Goal: Task Accomplishment & Management: Manage account settings

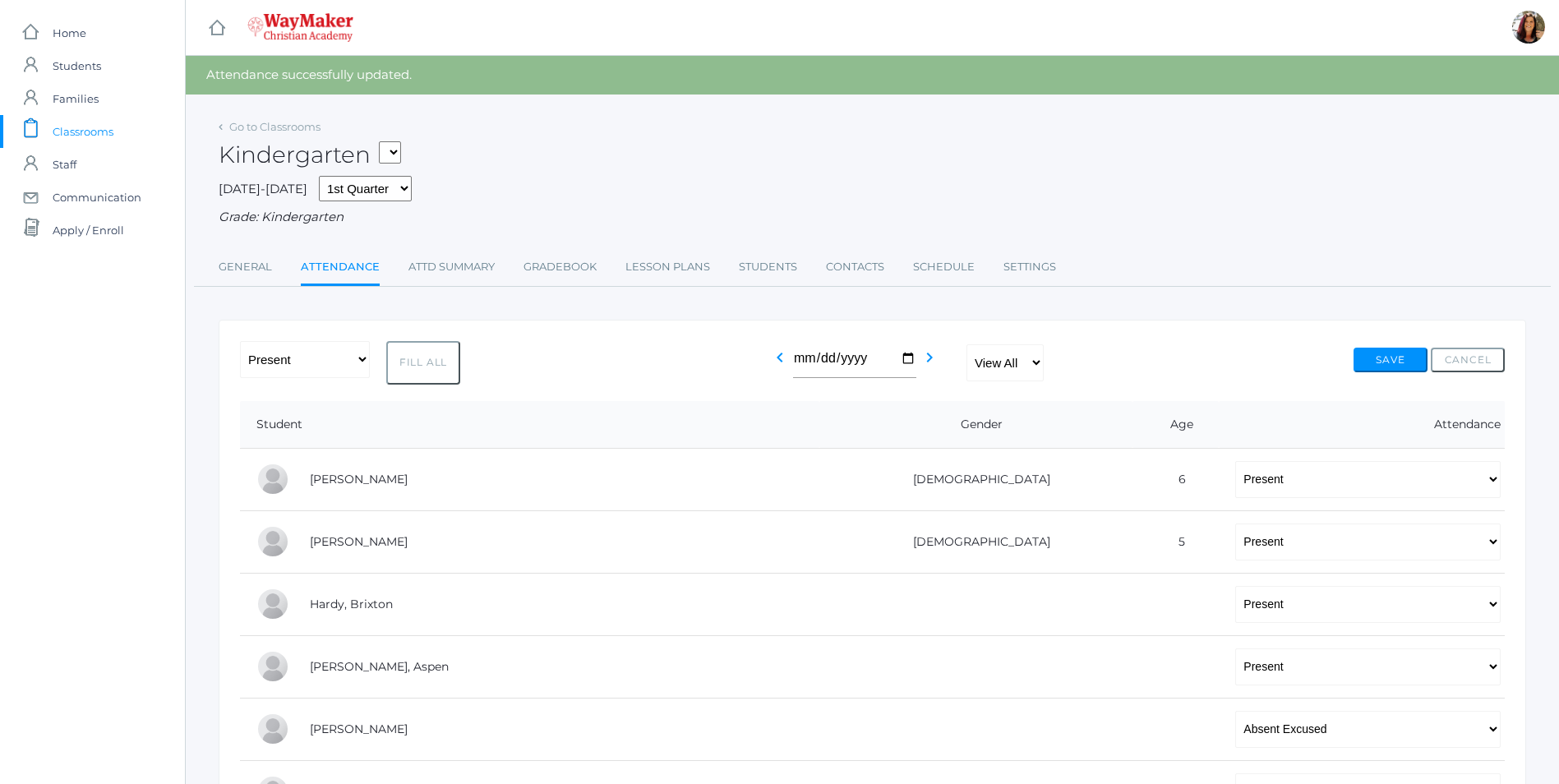
click at [399, 154] on select "KINDER - Phonics K Kindergarten KINDER - Literacy K Kindergarten KINDER - [DEMO…" at bounding box center [389, 152] width 22 height 22
select select "2554"
click at [384, 141] on select "KINDER - Phonics K Kindergarten KINDER - Literacy K Kindergarten KINDER - [DEMO…" at bounding box center [389, 152] width 22 height 22
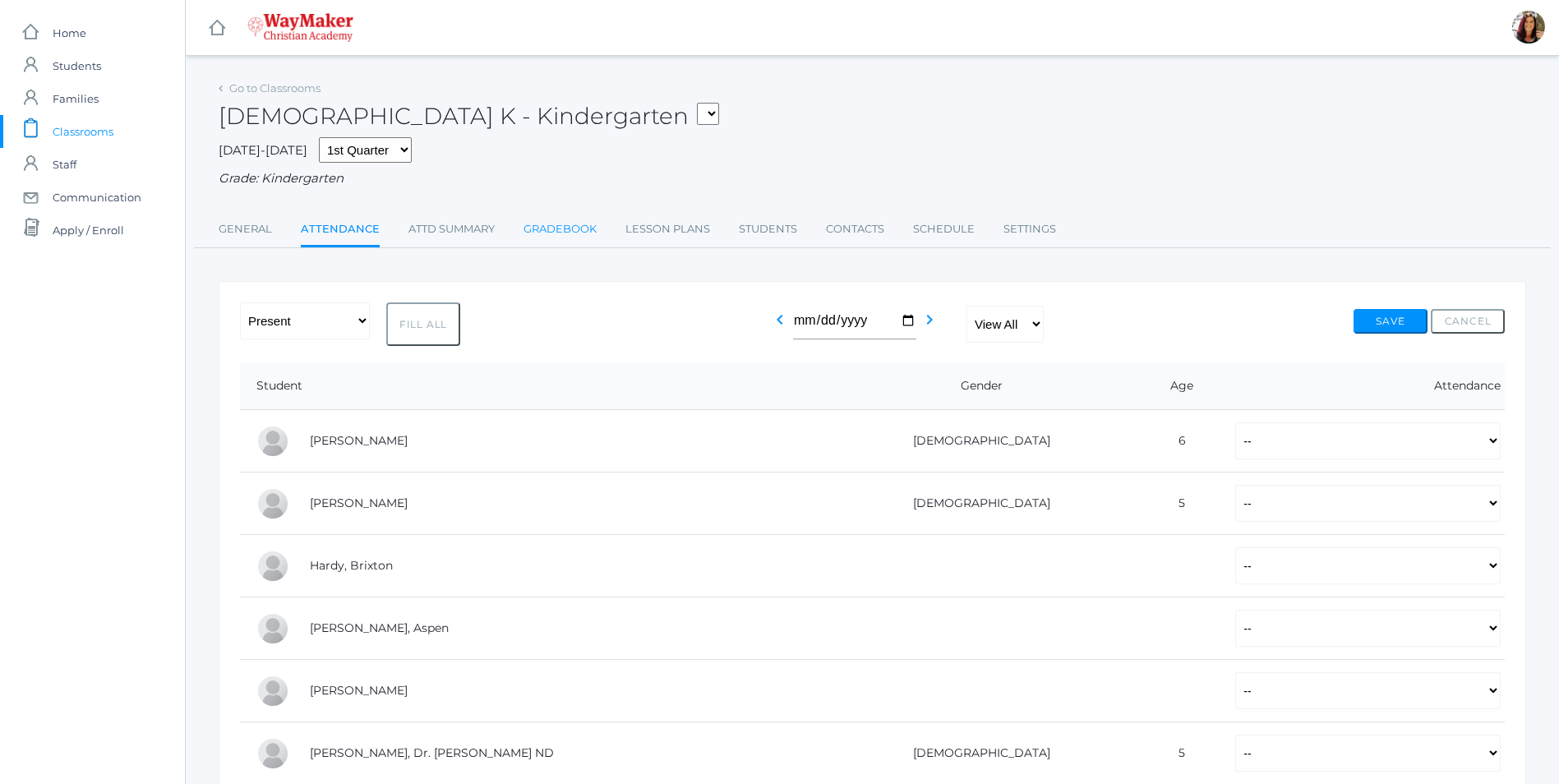
click at [583, 232] on link "Gradebook" at bounding box center [560, 230] width 73 height 33
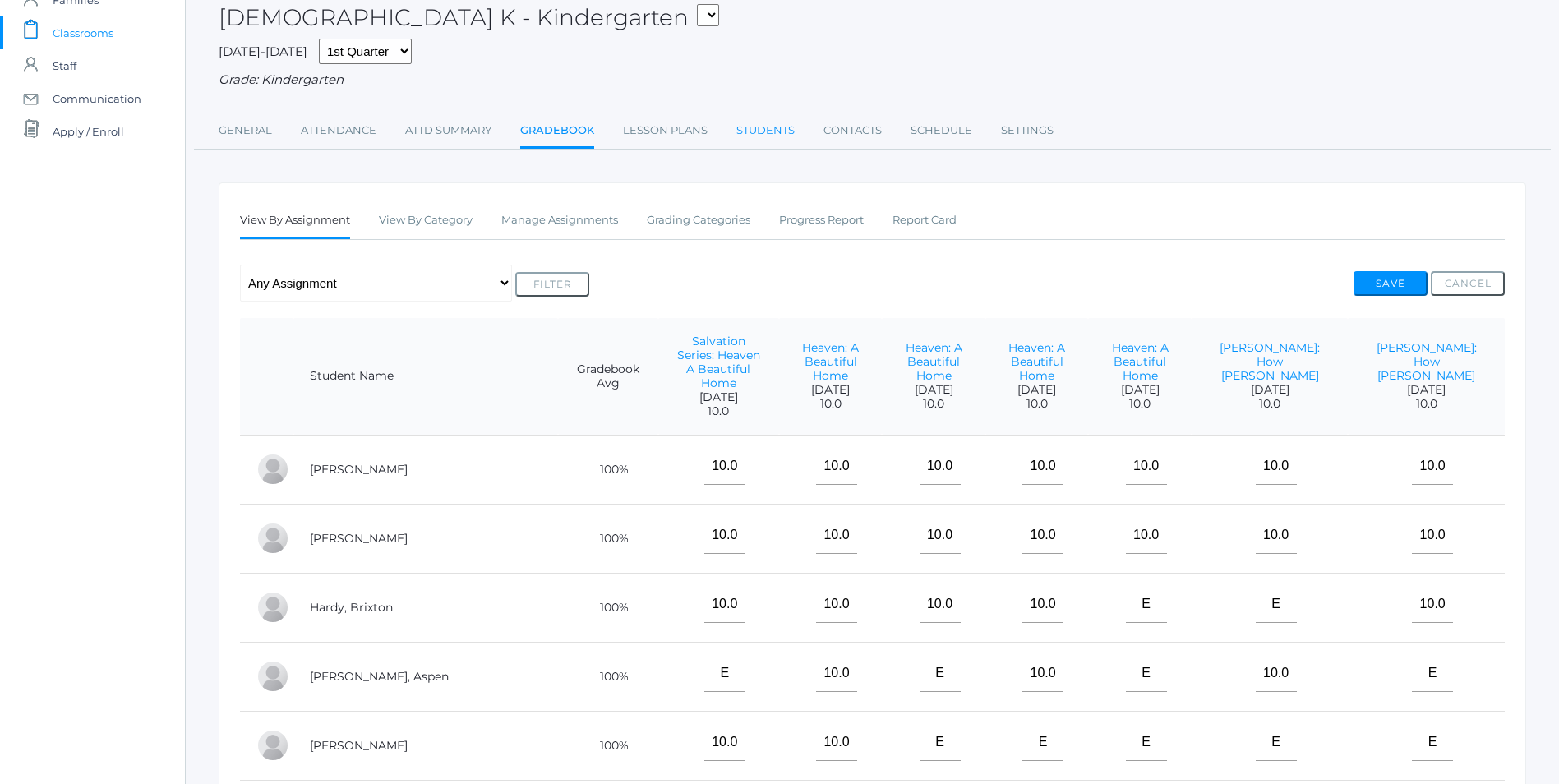
scroll to position [34, 0]
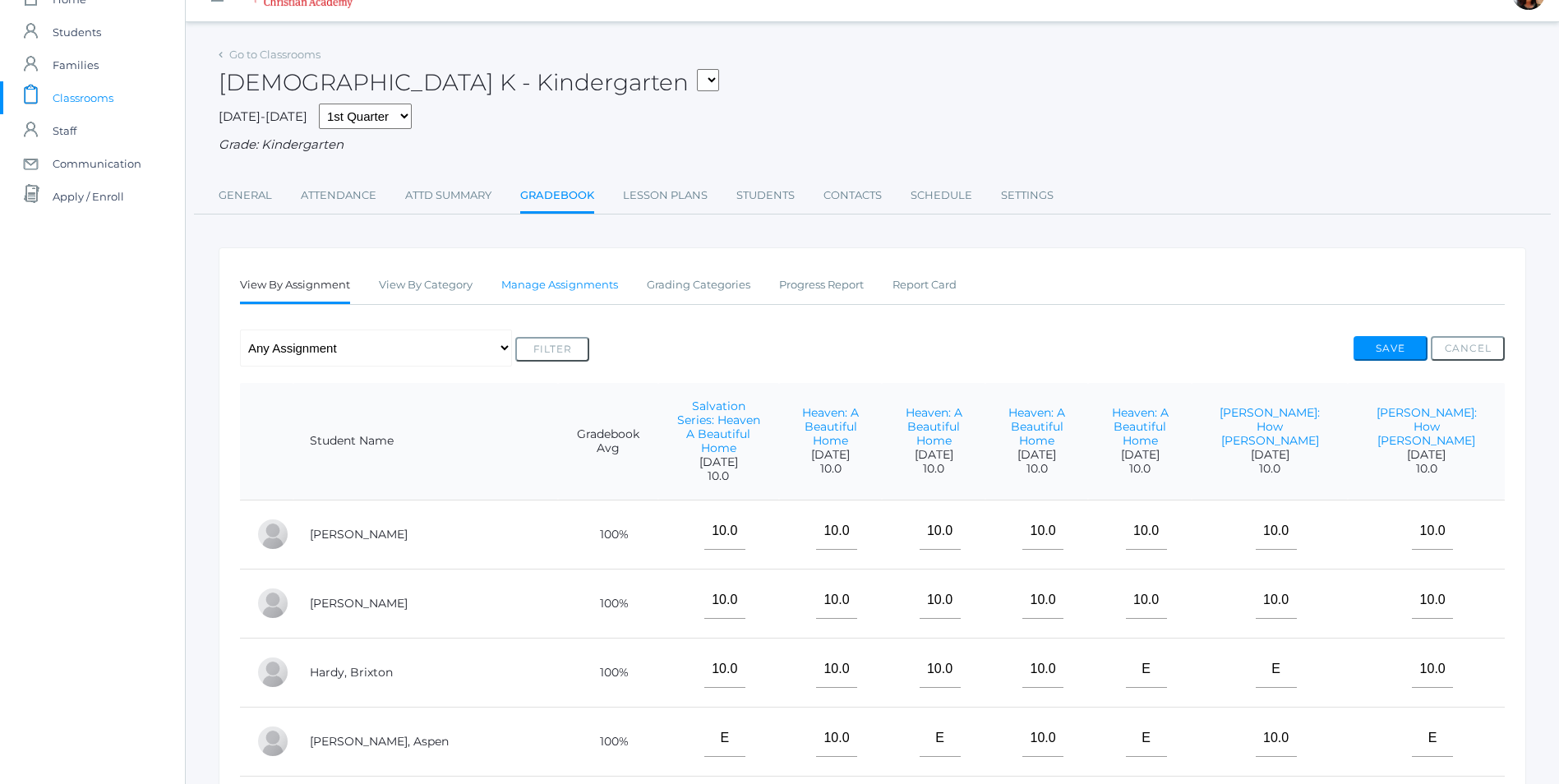
click at [587, 288] on link "Manage Assignments" at bounding box center [560, 285] width 117 height 33
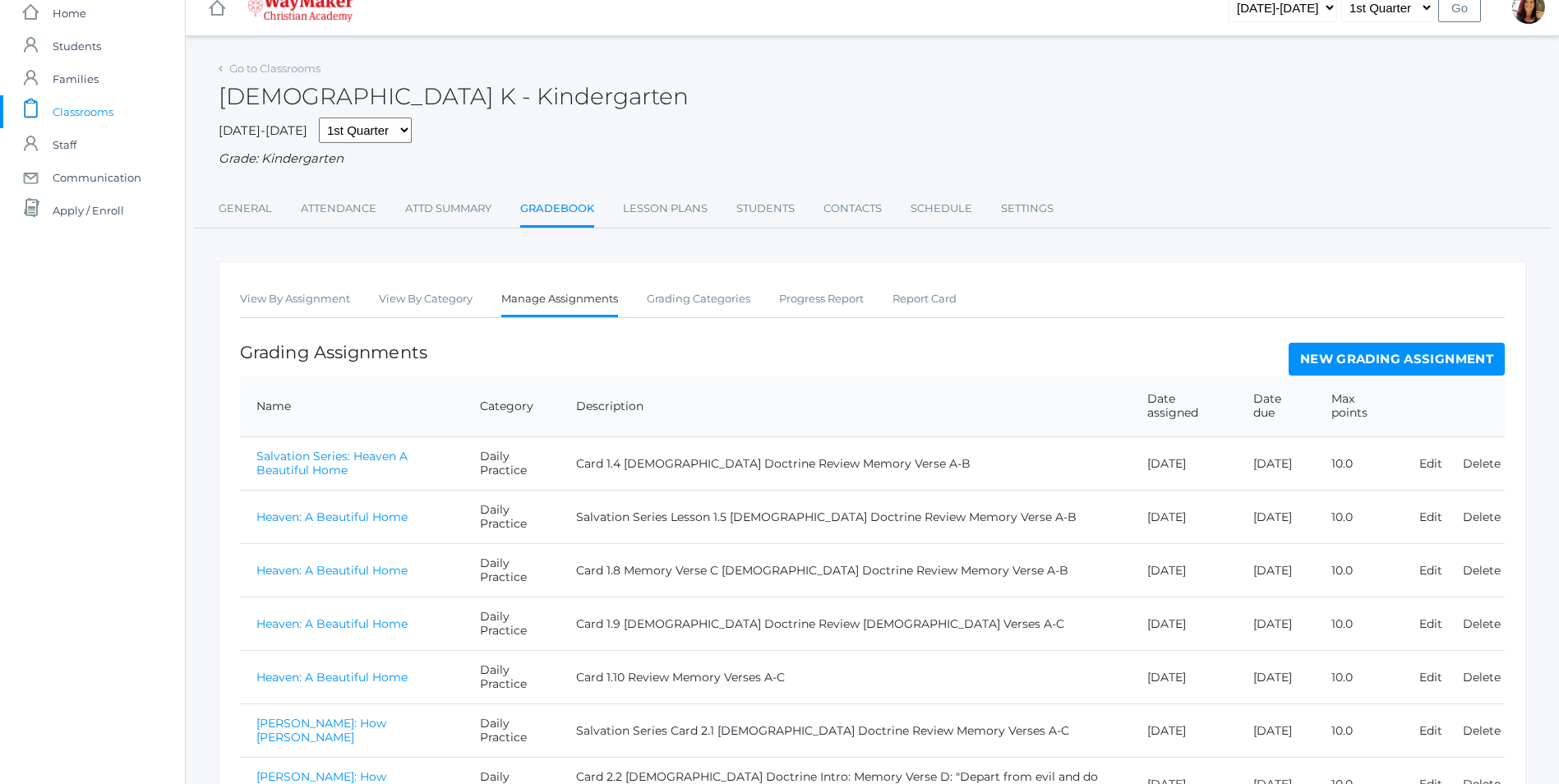
scroll to position [130, 0]
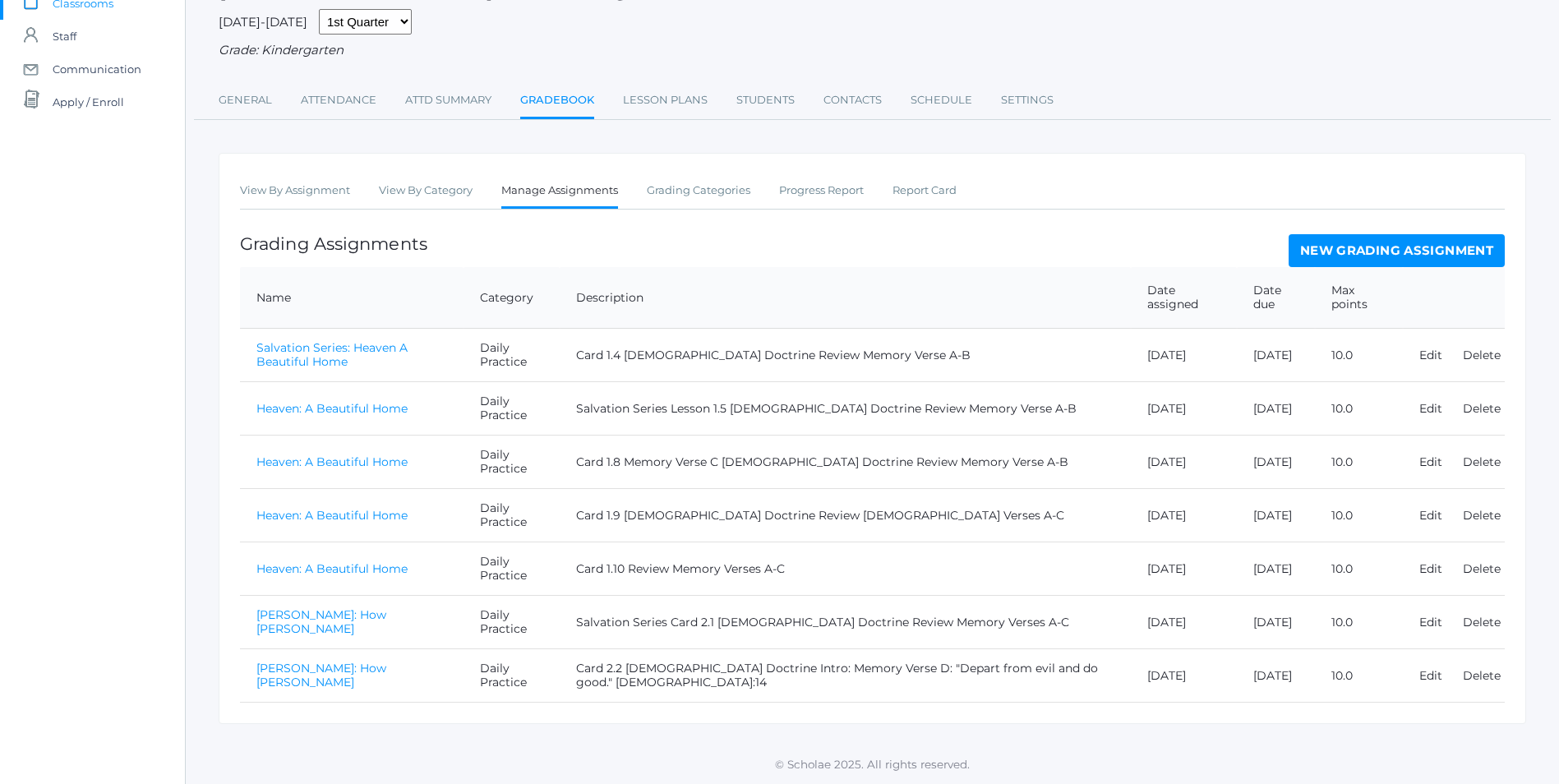
click at [1336, 250] on link "New Grading Assignment" at bounding box center [1397, 251] width 216 height 33
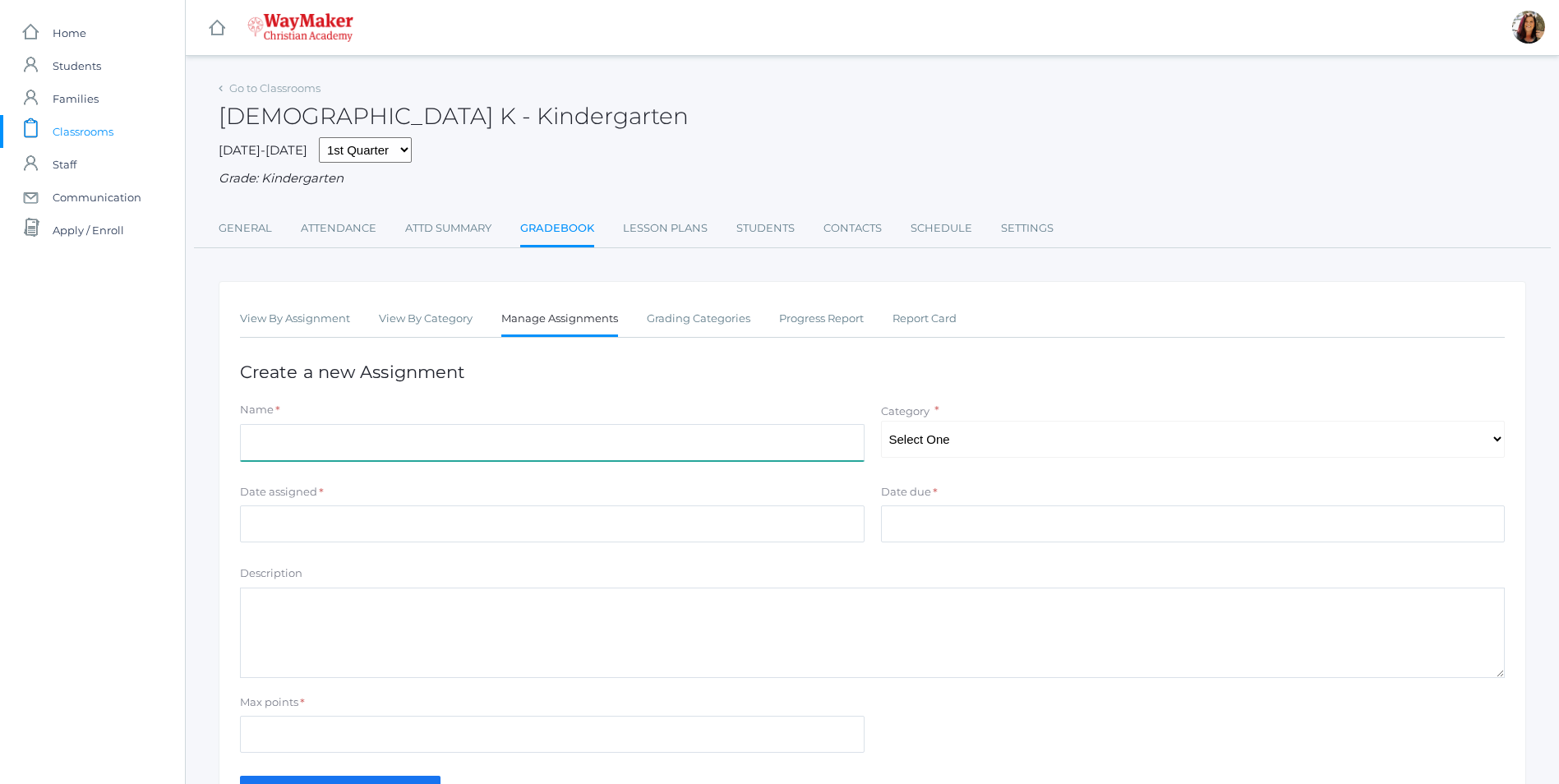
click at [310, 437] on input "Name" at bounding box center [553, 443] width 625 height 37
type input "Adam: How Sin Began"
click at [1488, 439] on select "Select One Daily Practice Summative Assessment" at bounding box center [1194, 440] width 625 height 37
select select "1100"
click at [882, 422] on select "Select One Daily Practice Summative Assessment" at bounding box center [1194, 440] width 625 height 37
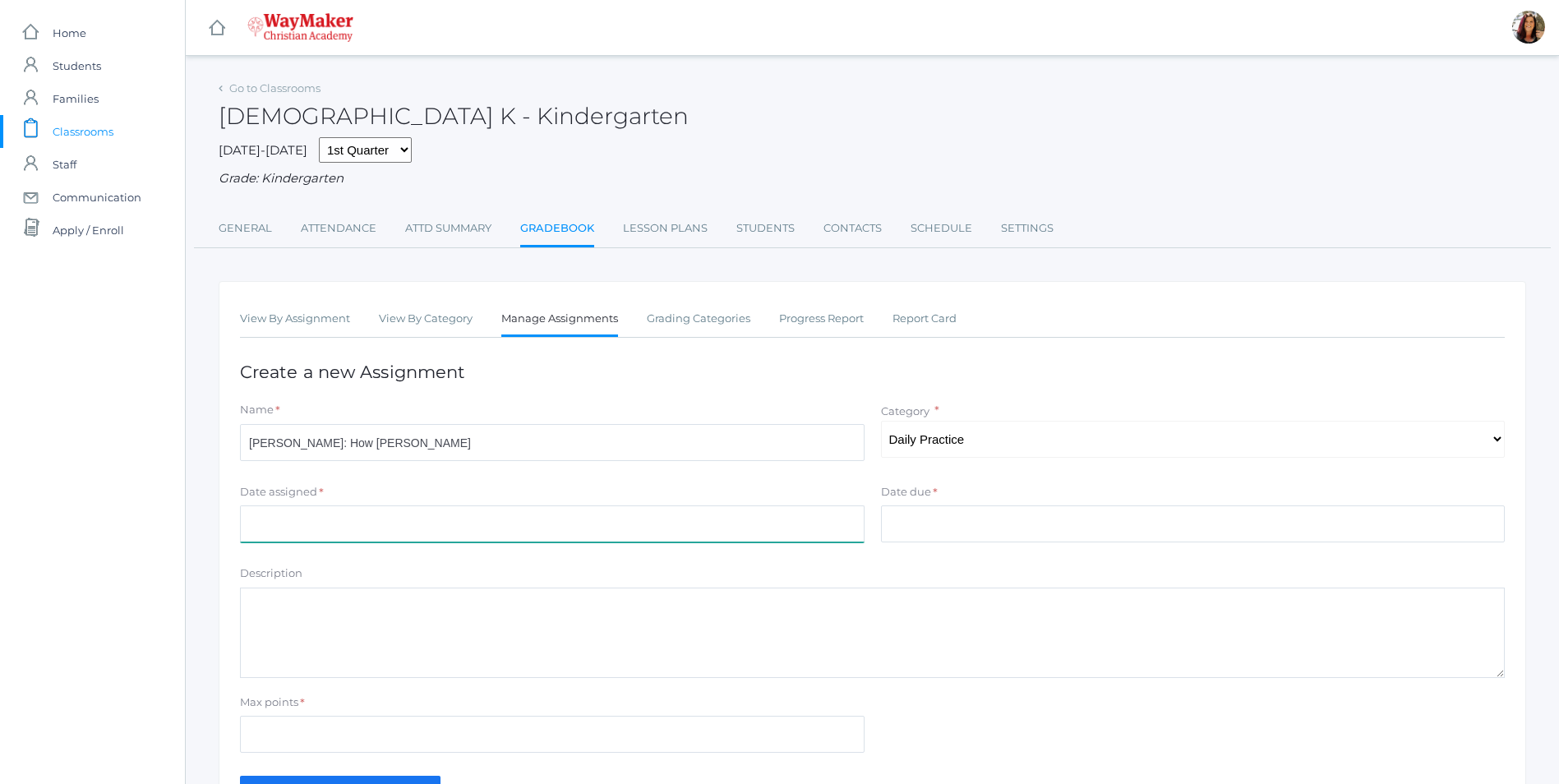
click at [569, 543] on input "Date assigned" at bounding box center [553, 524] width 625 height 37
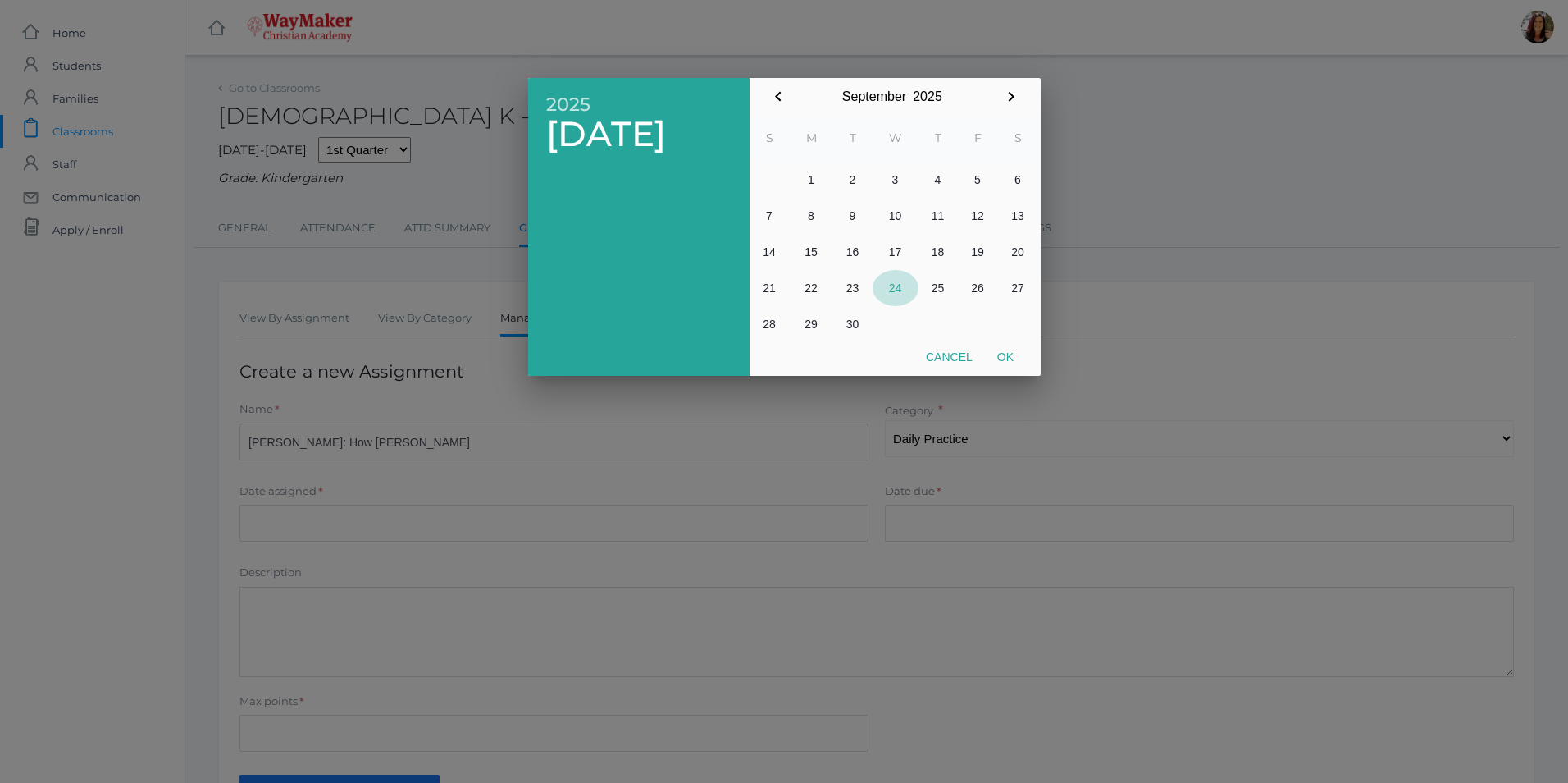
click at [903, 293] on button "24" at bounding box center [895, 288] width 46 height 36
click at [1024, 362] on button "Ok" at bounding box center [1006, 357] width 41 height 29
type input "2025-09-24"
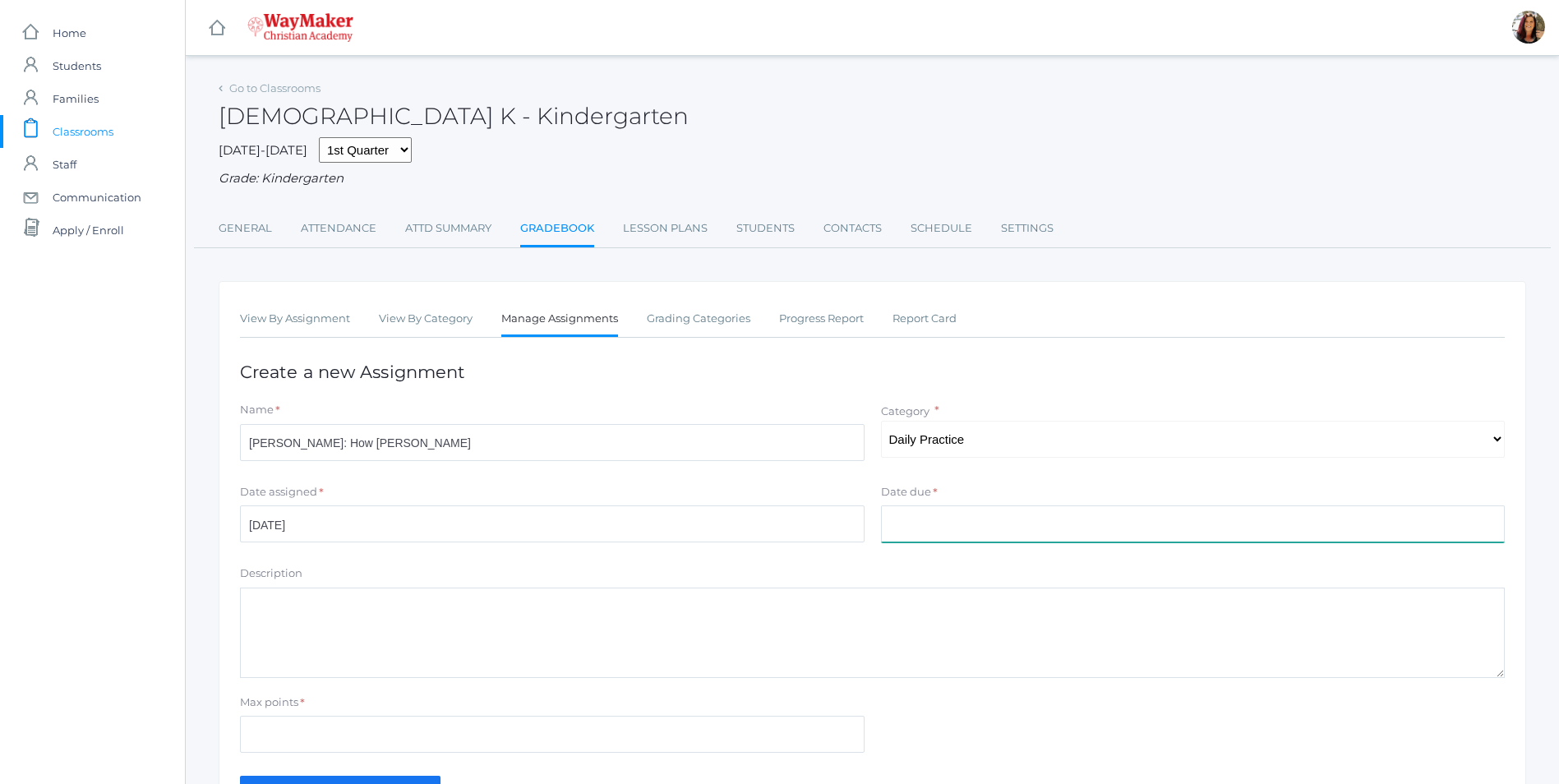
click at [992, 530] on input "Date due" at bounding box center [1194, 524] width 625 height 37
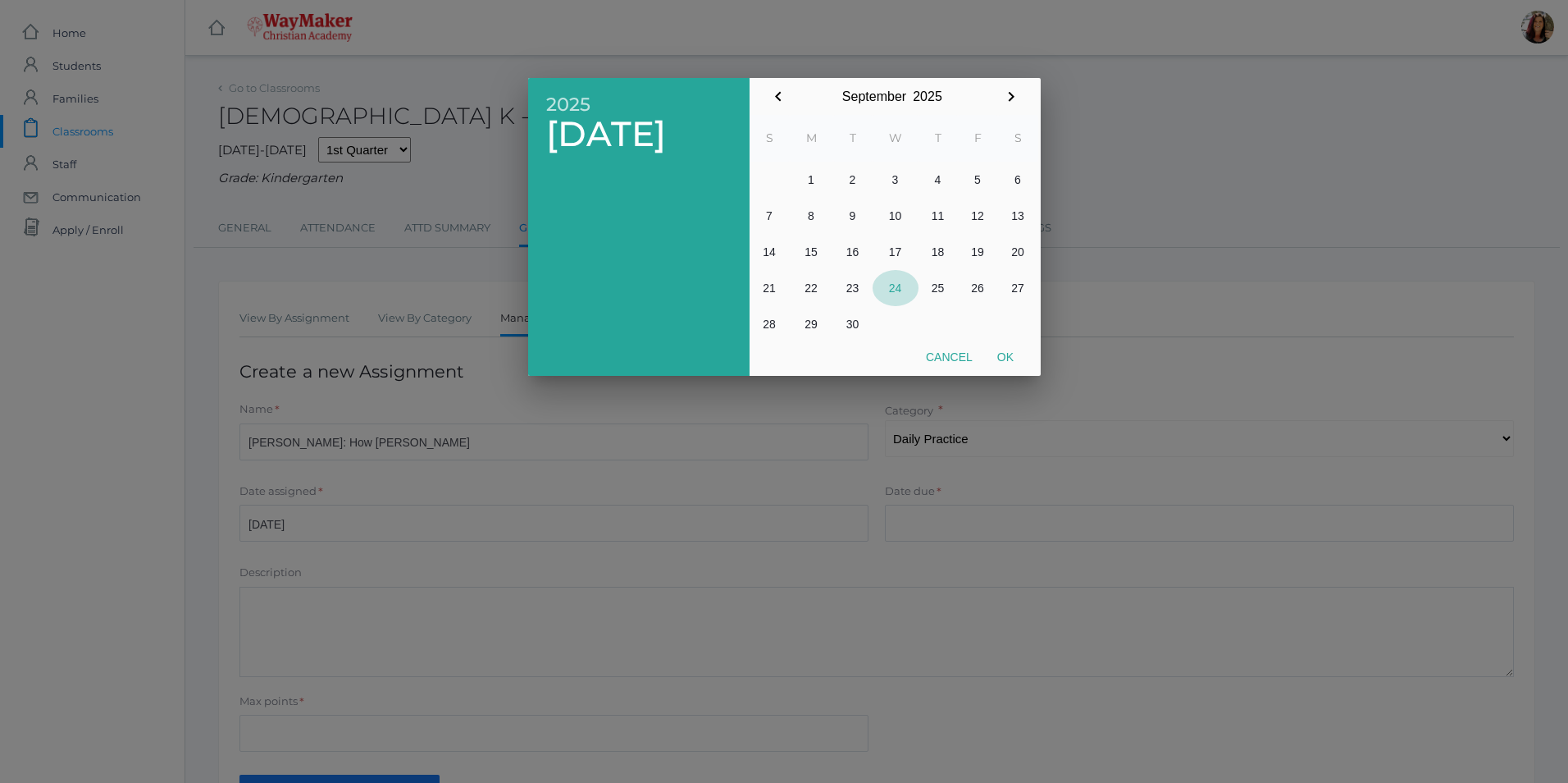
click at [887, 291] on button "24" at bounding box center [895, 288] width 46 height 36
click at [1000, 358] on button "Ok" at bounding box center [1006, 357] width 41 height 29
type input "2025-09-24"
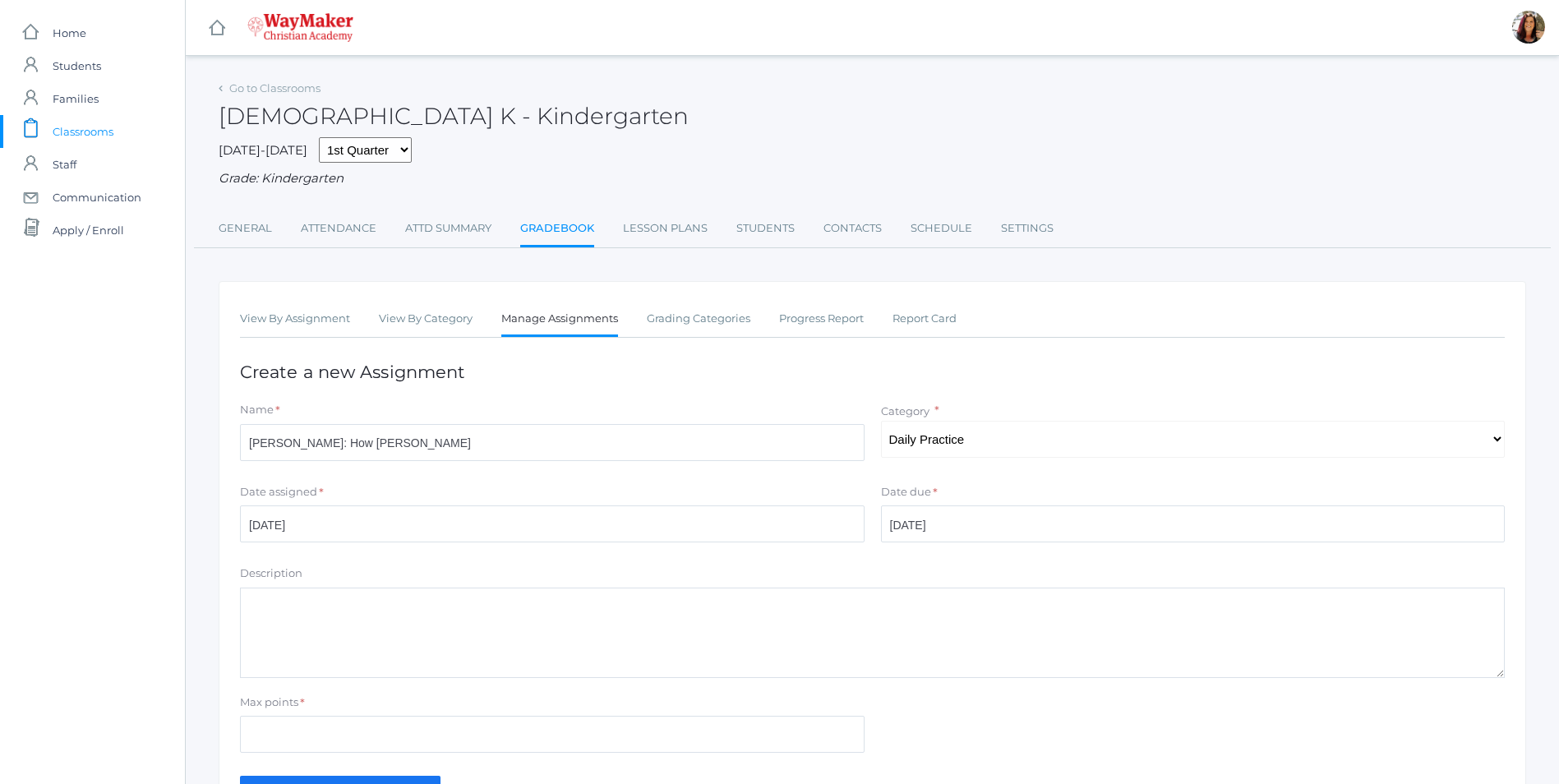
click at [328, 713] on div "Max points *" at bounding box center [553, 705] width 625 height 22
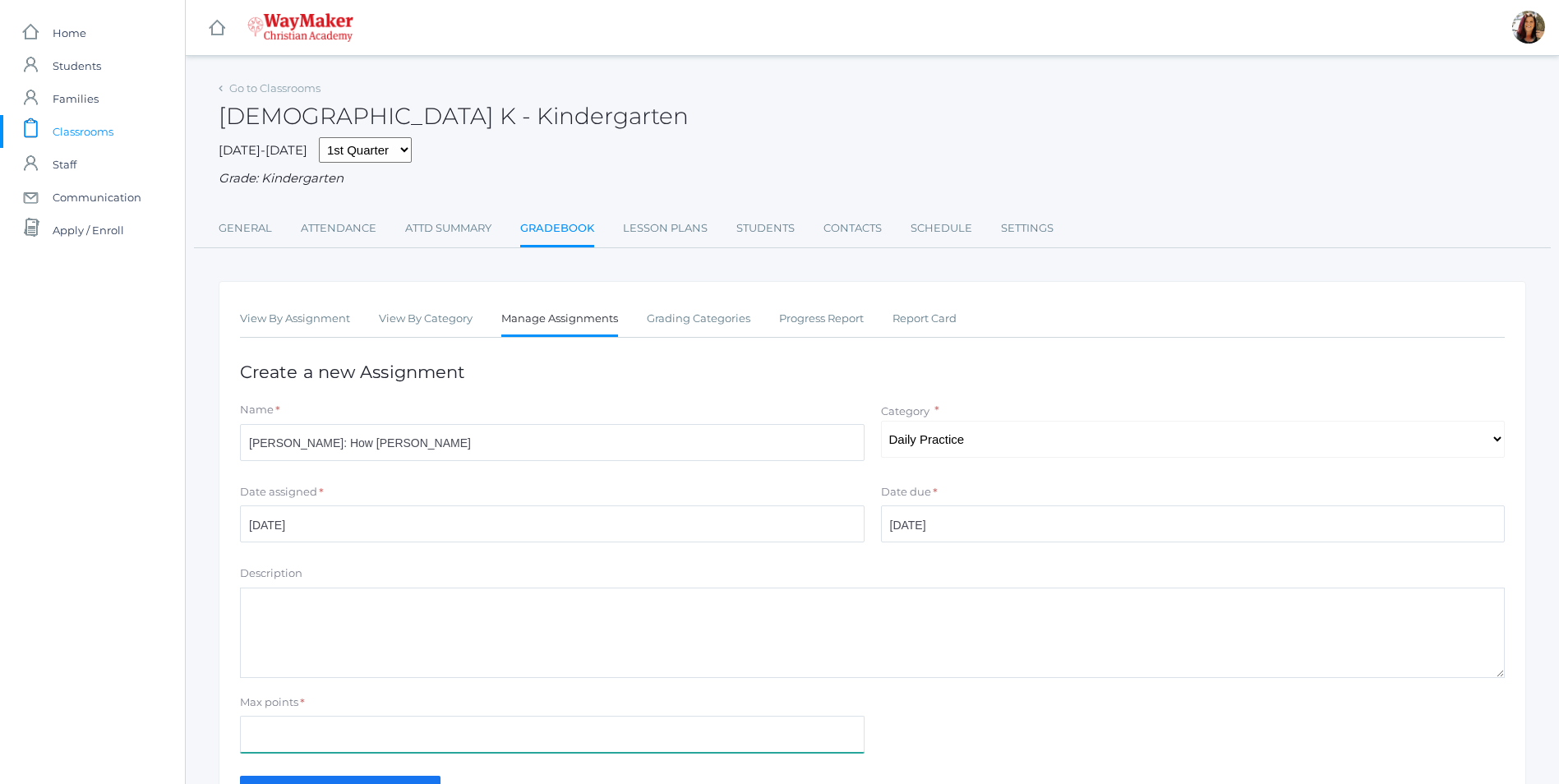
click at [320, 725] on input "Max points" at bounding box center [553, 734] width 625 height 37
type input "10"
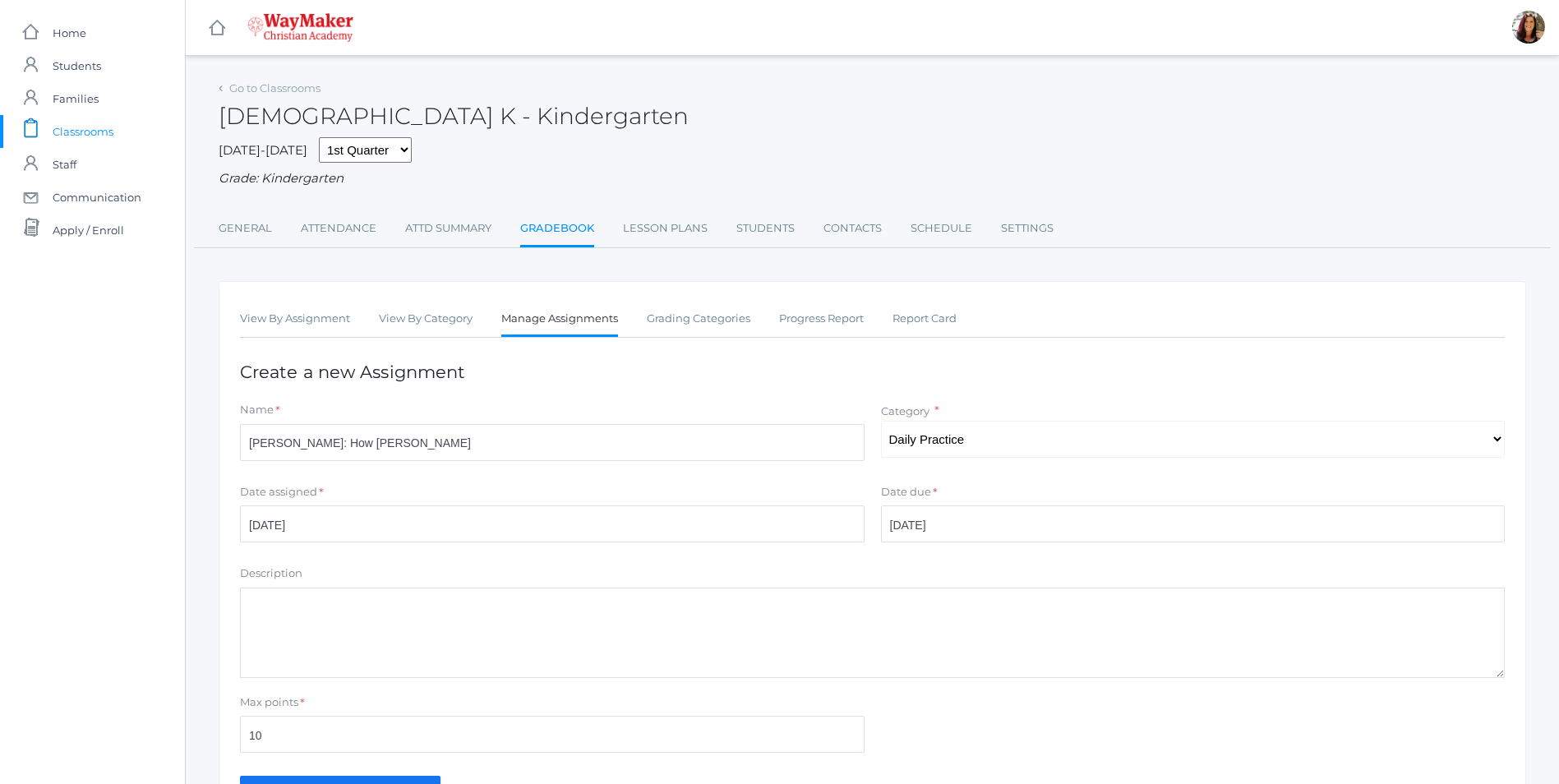
click at [268, 617] on textarea "Description" at bounding box center [873, 632] width 1265 height 90
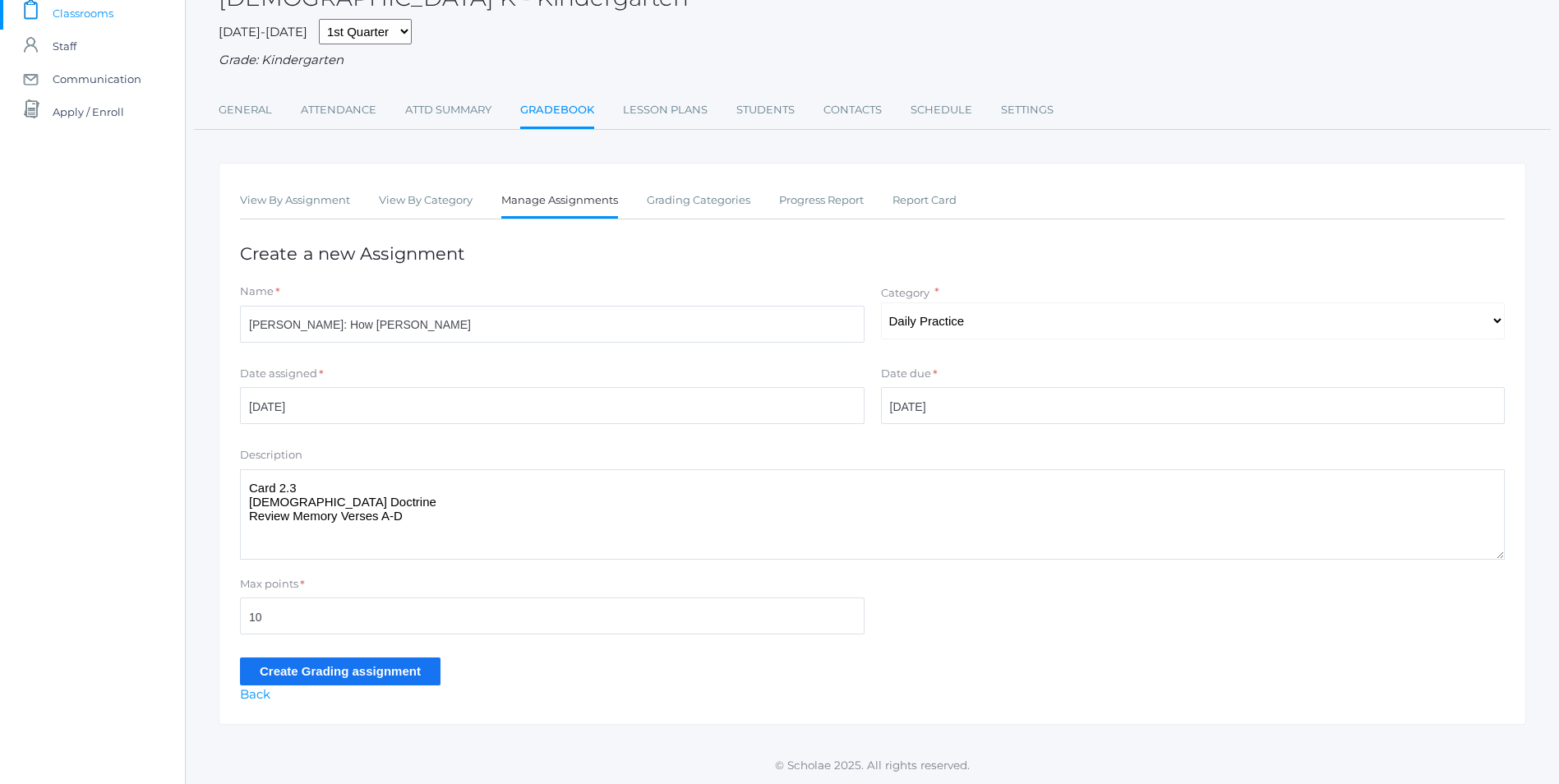
scroll to position [121, 0]
type textarea "Card 2.3 Bible Doctrine Review Memory Verses A-D"
click at [342, 673] on input "Create Grading assignment" at bounding box center [341, 671] width 200 height 27
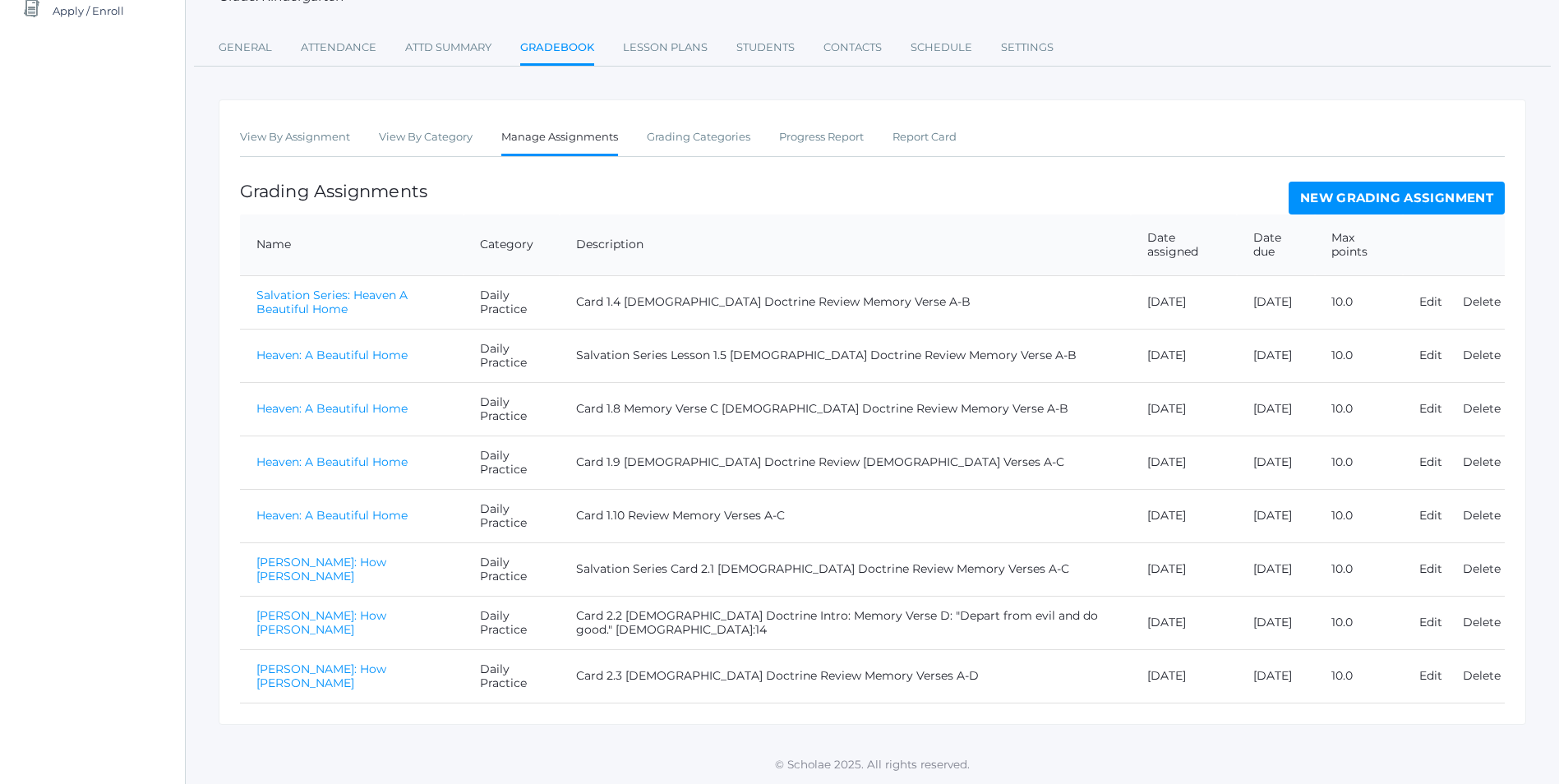
scroll to position [222, 0]
click at [309, 673] on link "Adam: How Sin Began" at bounding box center [321, 676] width 129 height 29
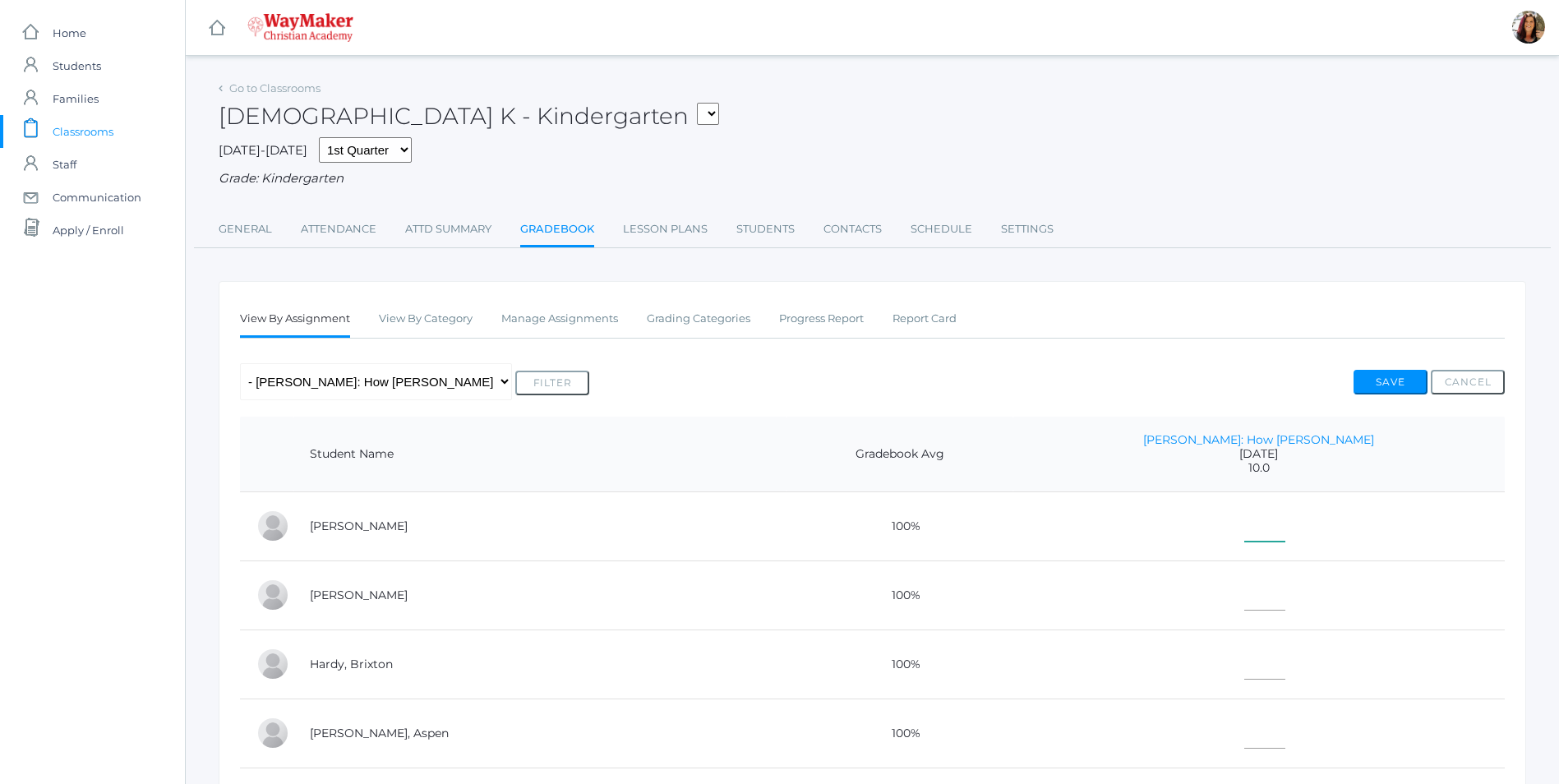
click at [1286, 532] on input"] "text" at bounding box center [1265, 523] width 41 height 37
type input"] "10"
click at [1286, 584] on input"] "text" at bounding box center [1265, 592] width 41 height 37
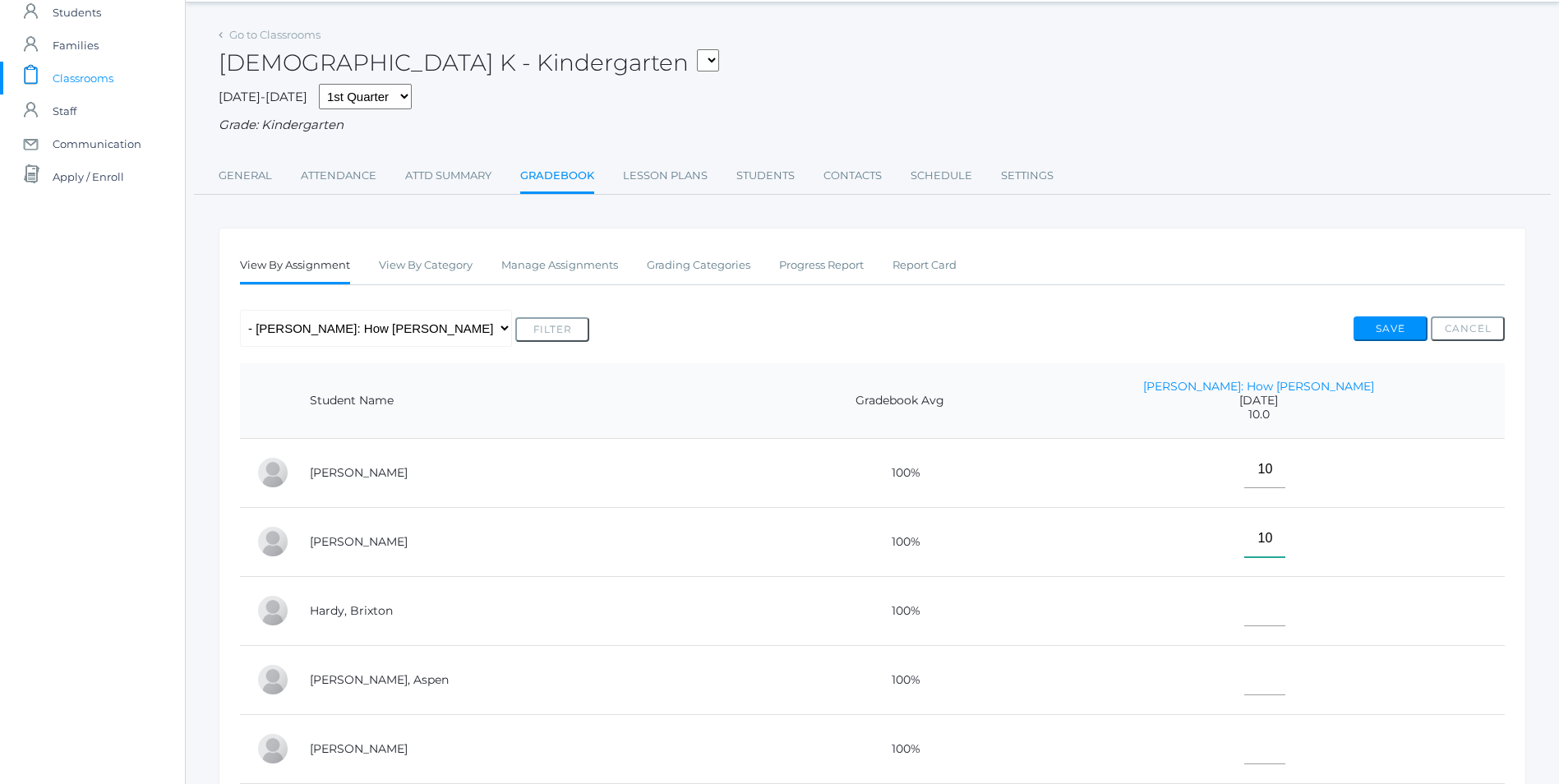
scroll to position [82, 0]
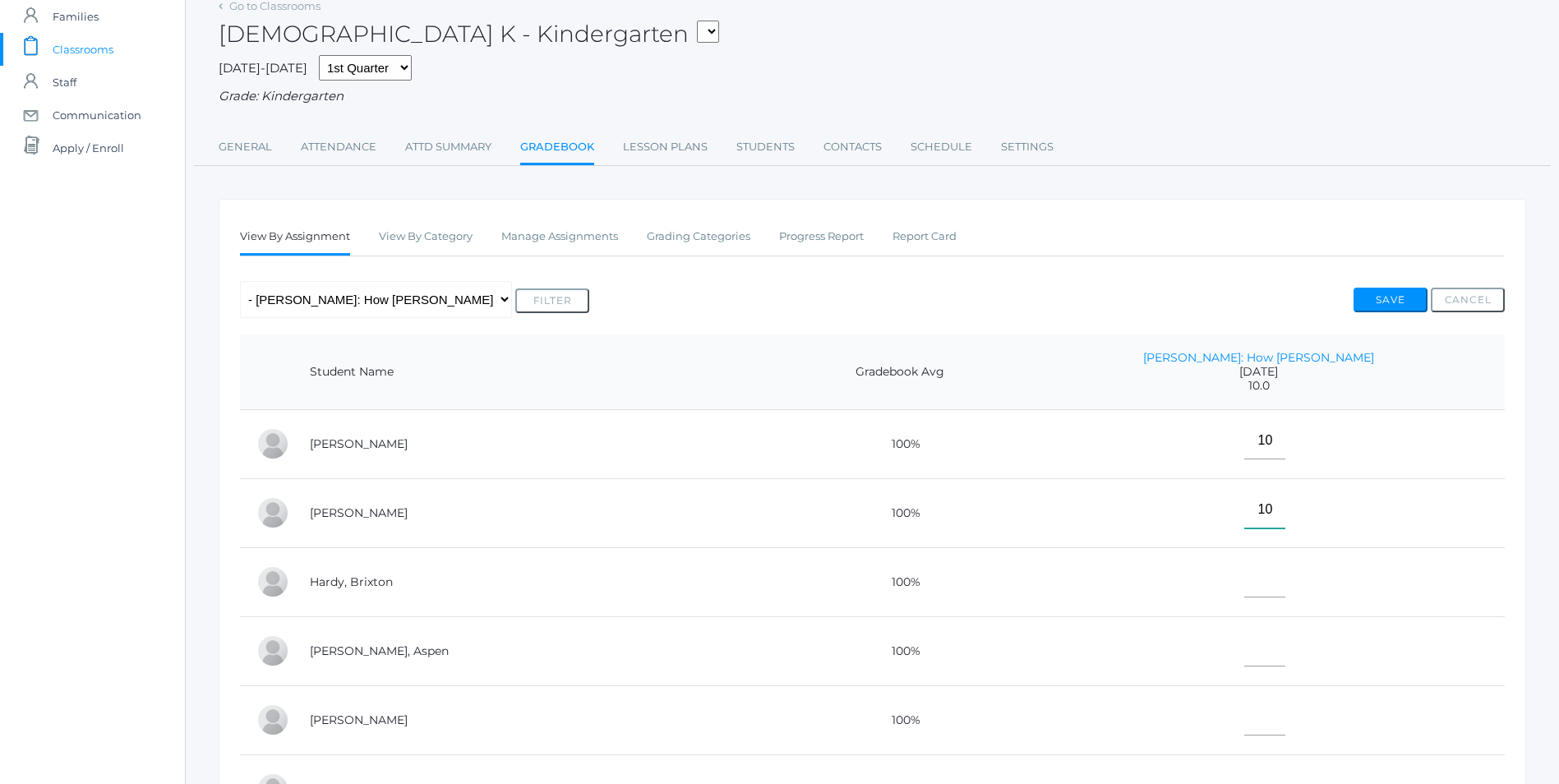
type input"] "10"
click at [1286, 584] on input"] "text" at bounding box center [1265, 579] width 41 height 37
type input"] "10"
click at [1286, 659] on input"] "text" at bounding box center [1265, 648] width 41 height 37
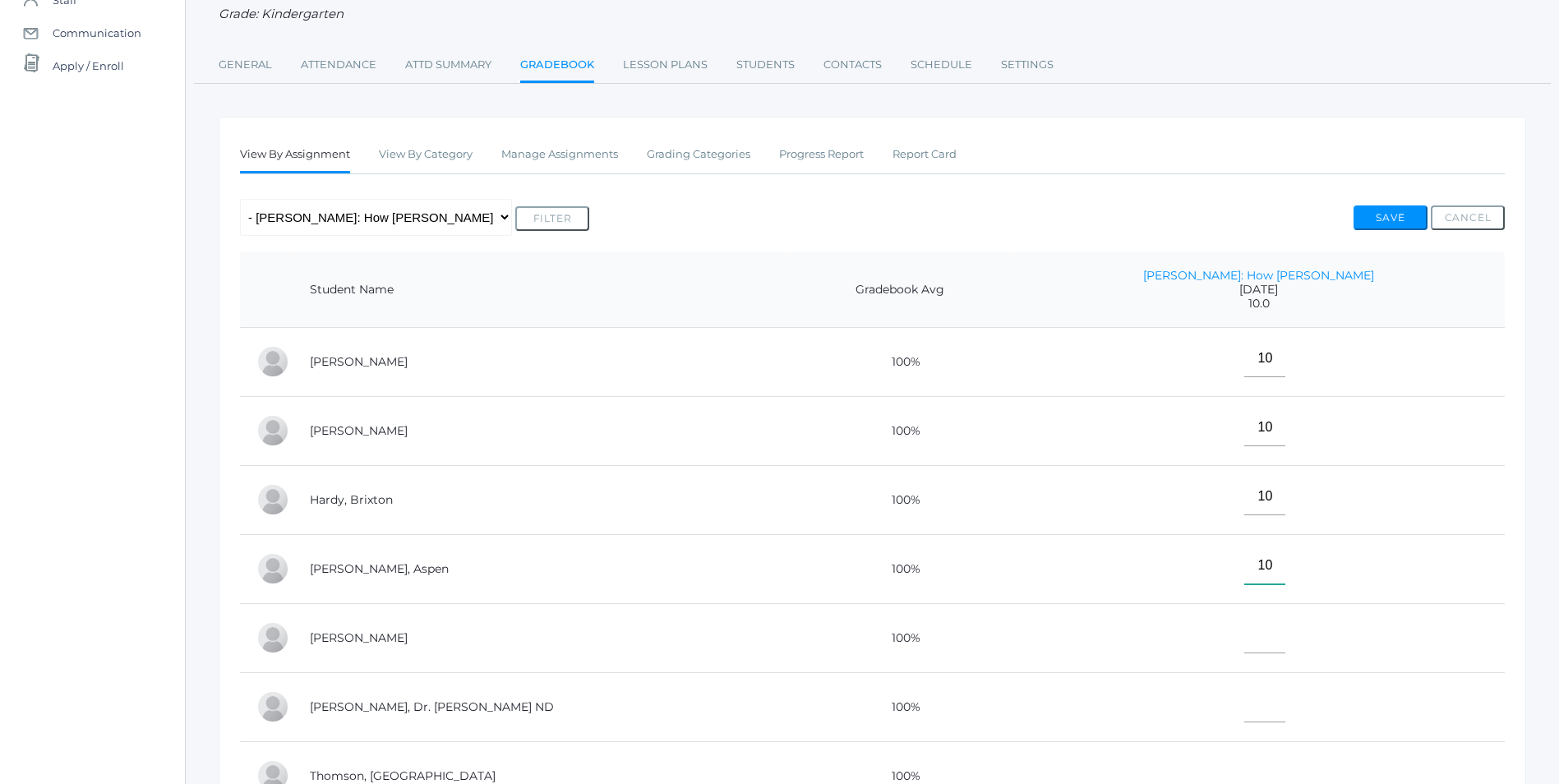
type input"] "10"
click at [1286, 643] on input"] "text" at bounding box center [1265, 635] width 41 height 37
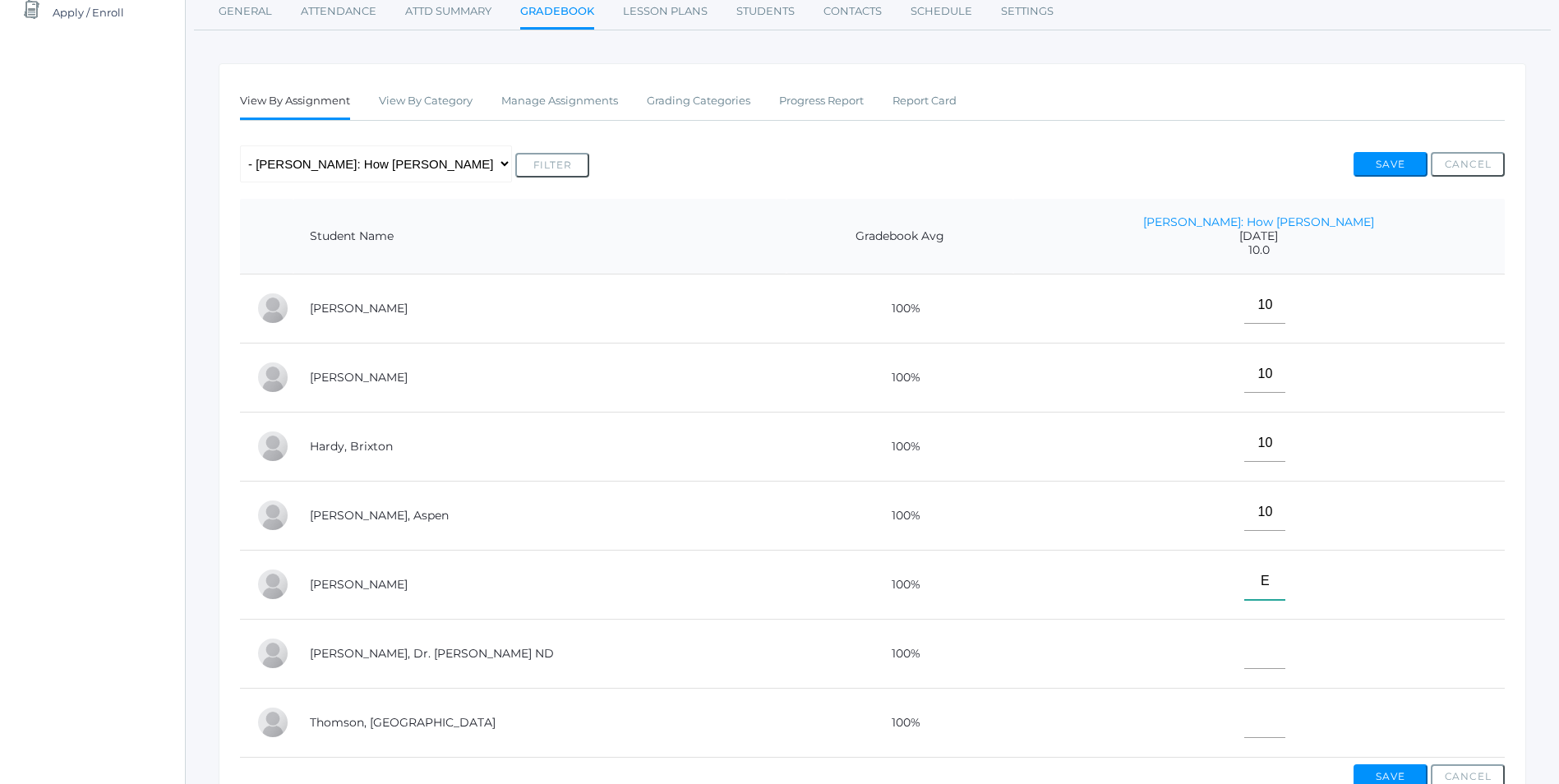
scroll to position [246, 0]
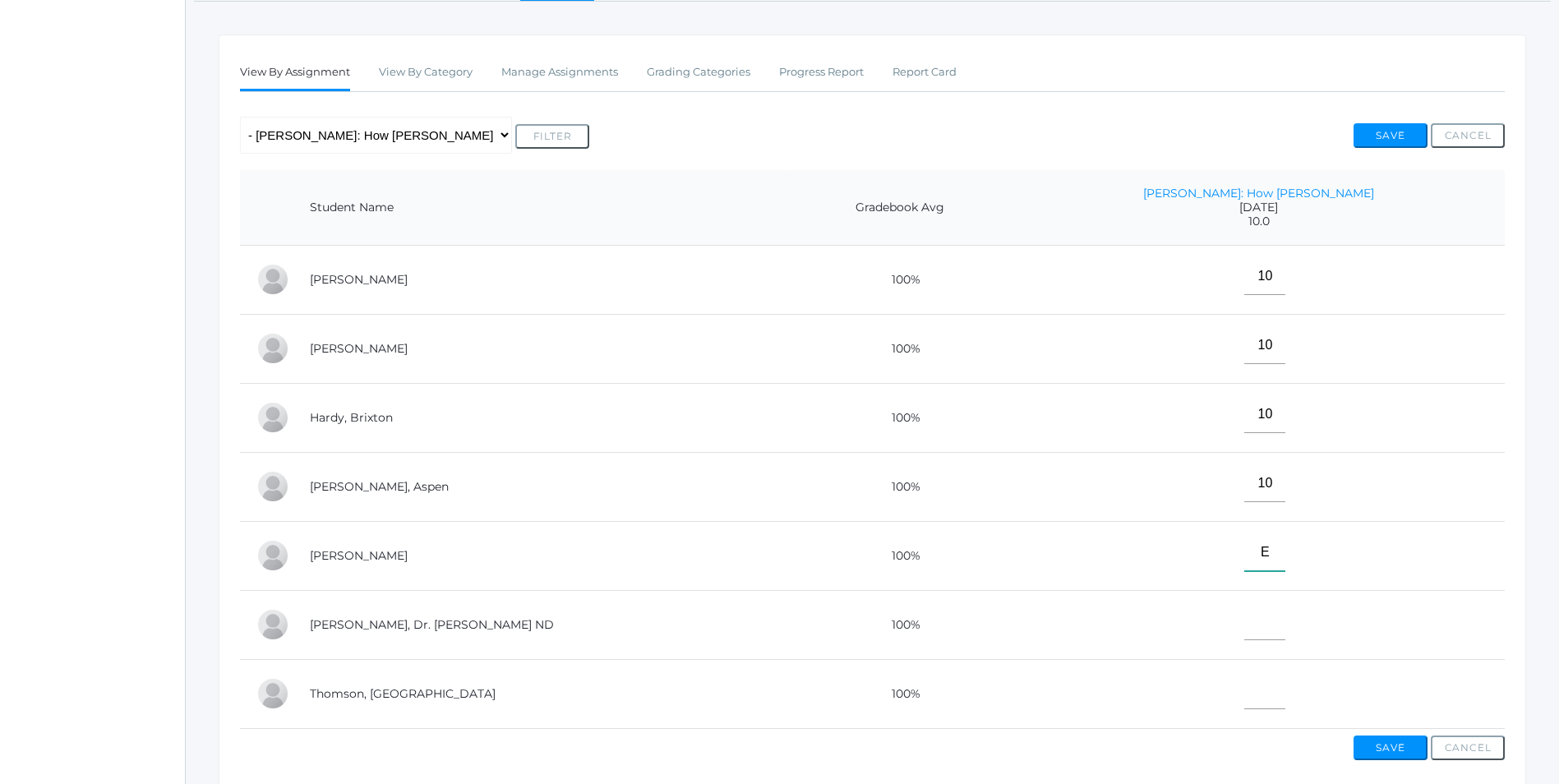
type input"] "E"
click at [1286, 624] on input"] "text" at bounding box center [1265, 622] width 41 height 37
type input"] "E"
click at [1286, 696] on input"] "text" at bounding box center [1265, 691] width 41 height 37
type input"] "10"
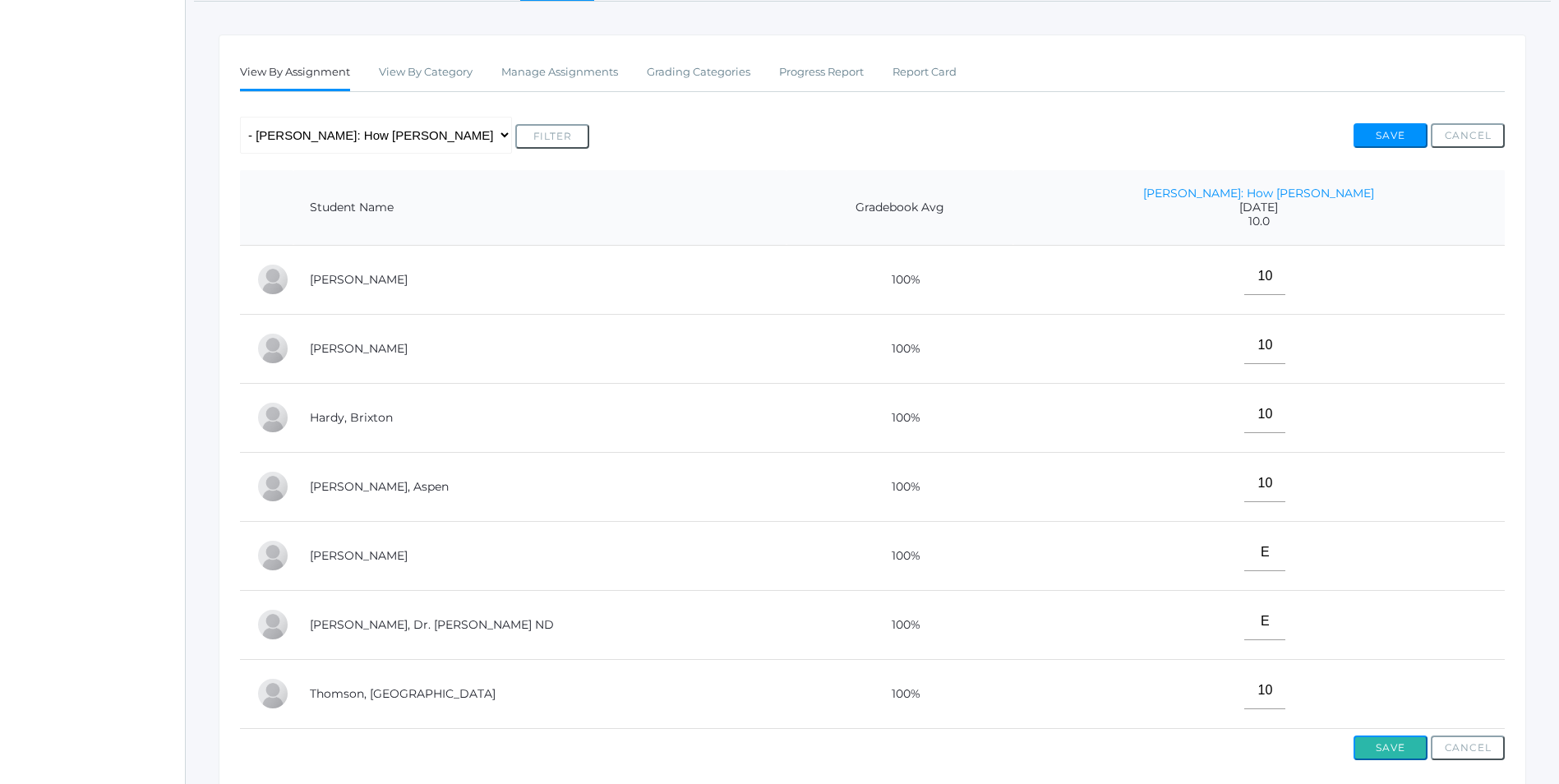
click at [1383, 760] on button "Save" at bounding box center [1391, 747] width 74 height 24
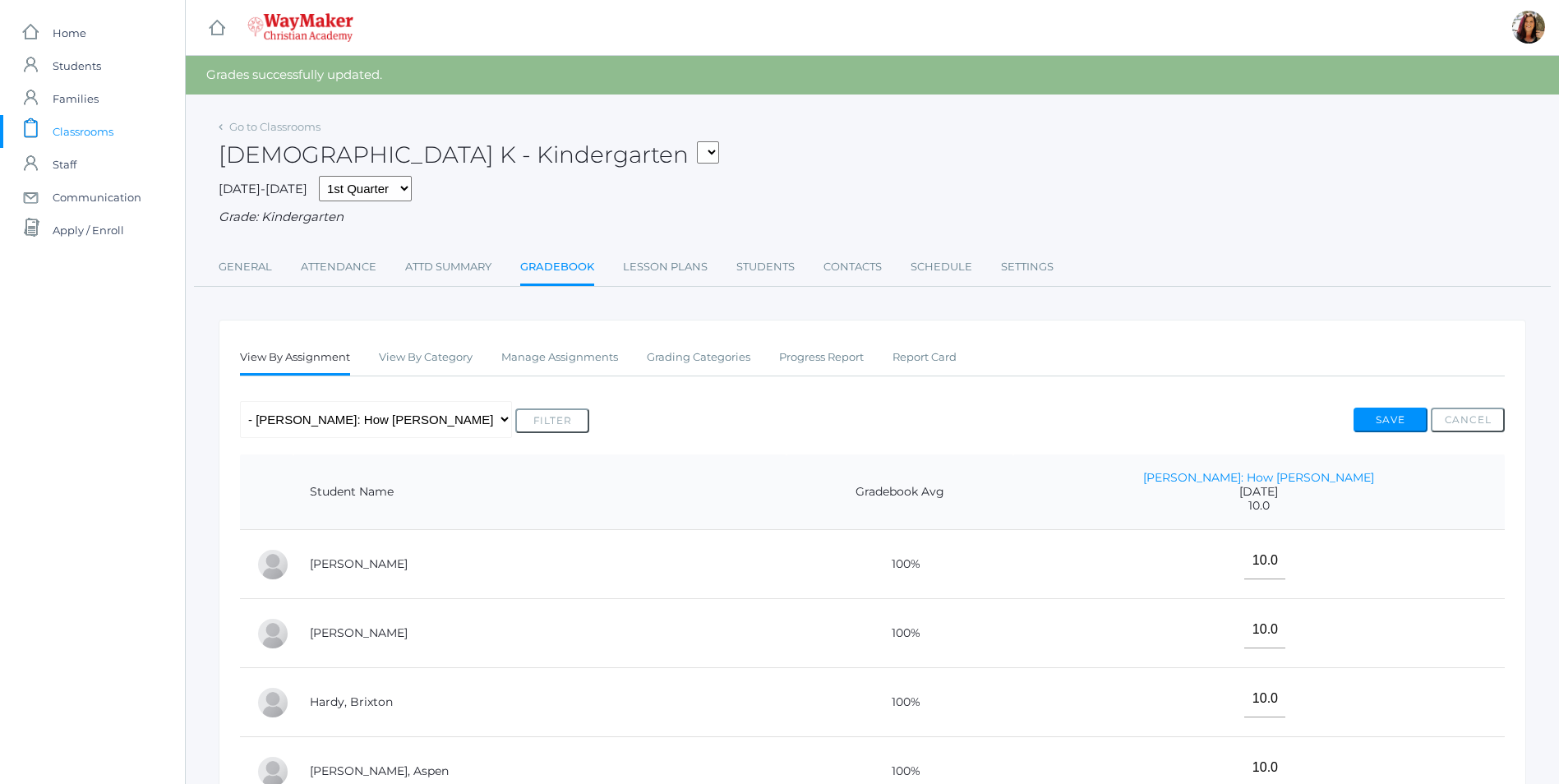
click at [89, 131] on span "Classrooms" at bounding box center [83, 131] width 61 height 33
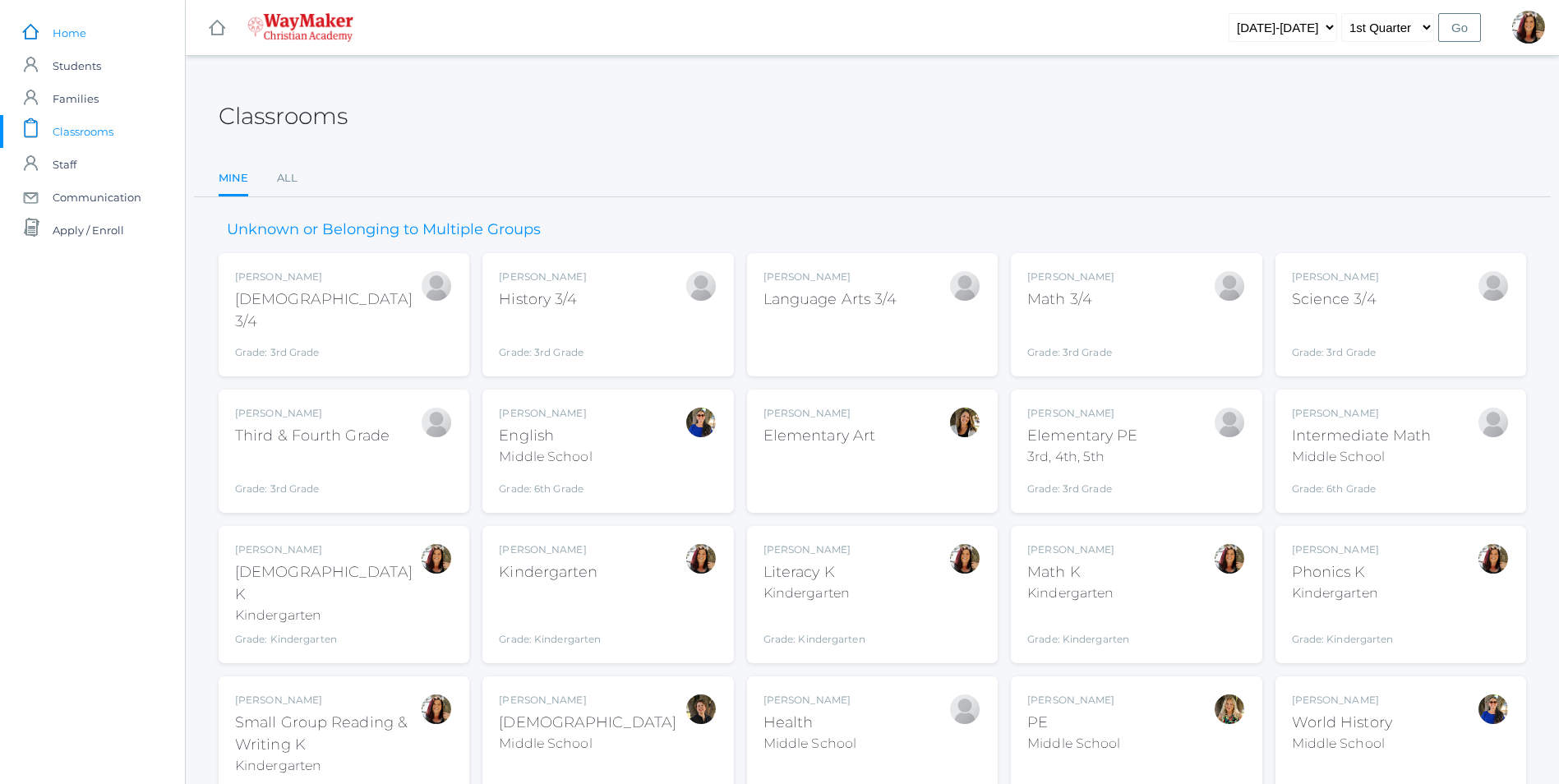
click at [70, 37] on span "Home" at bounding box center [69, 33] width 34 height 33
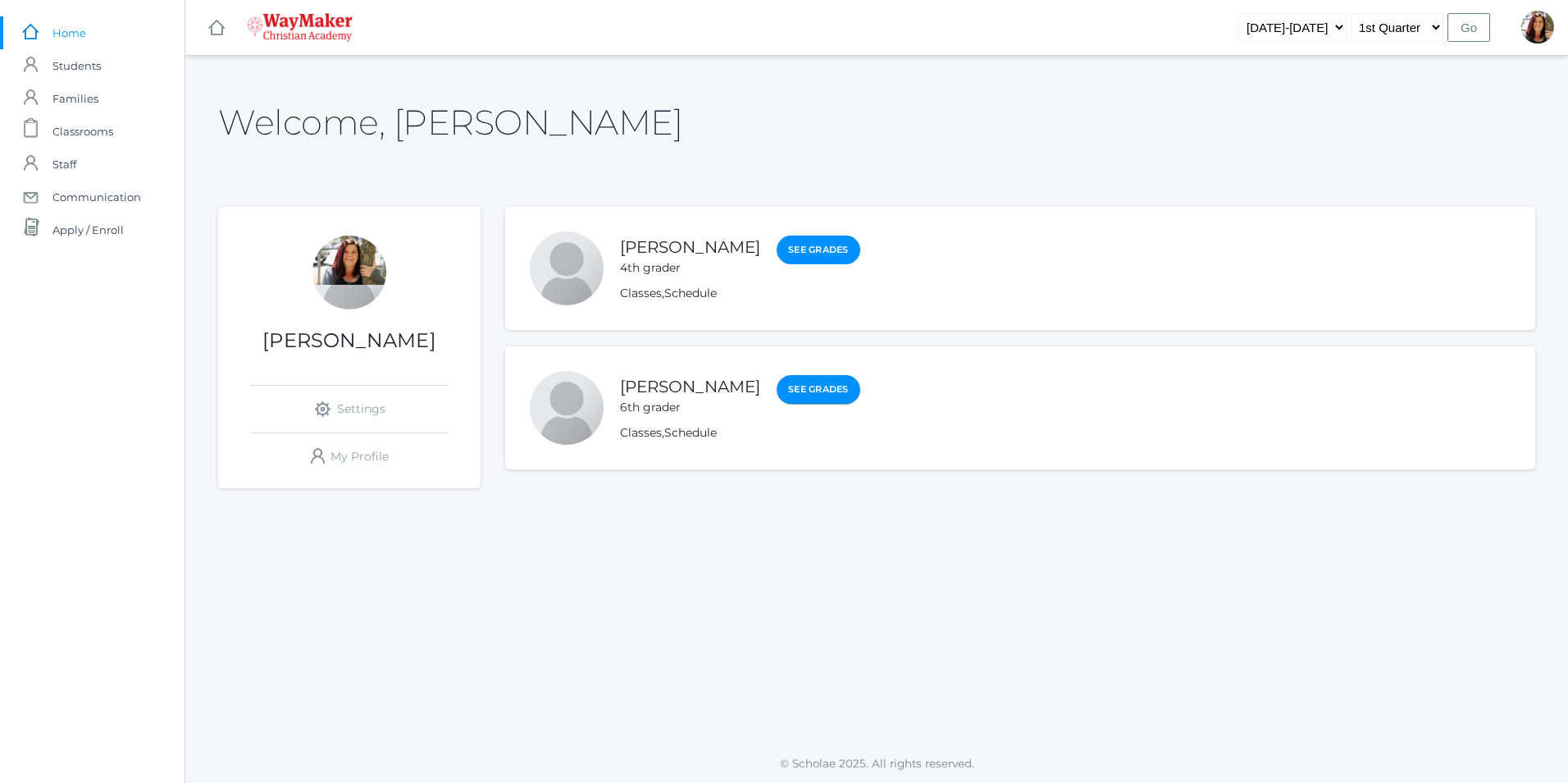
click at [777, 389] on link "See Grades" at bounding box center [818, 390] width 83 height 29
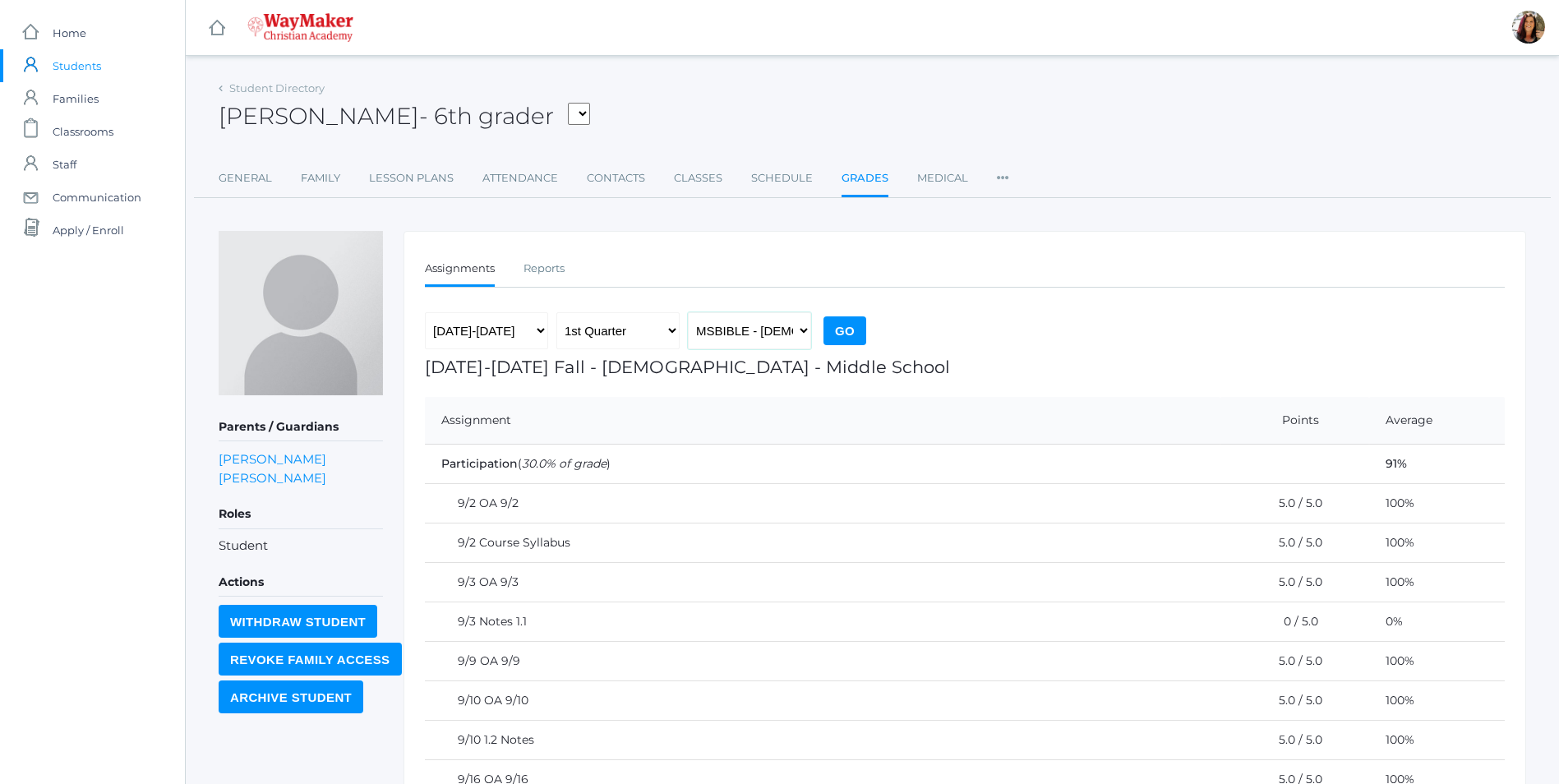
click at [808, 333] on select "MSBIBLE - Bible Middle School THEATER - Drama Middle School SPACE - Earth & Spa…" at bounding box center [749, 331] width 124 height 37
select select "2522"
click at [688, 312] on select "MSBIBLE - [DEMOGRAPHIC_DATA] Middle School THEATER - Drama Middle School SPACE …" at bounding box center [749, 331] width 124 height 37
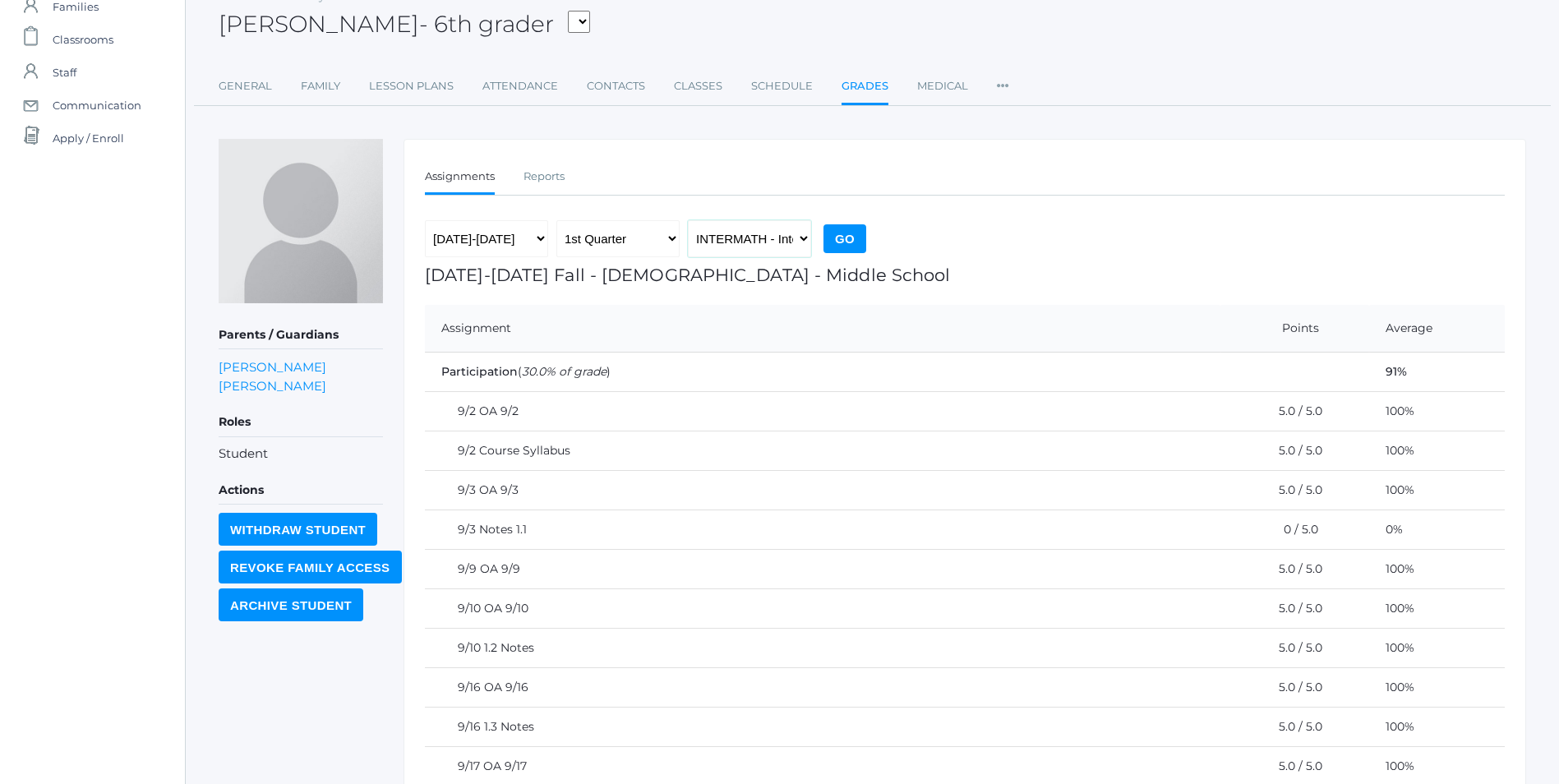
scroll to position [83, 0]
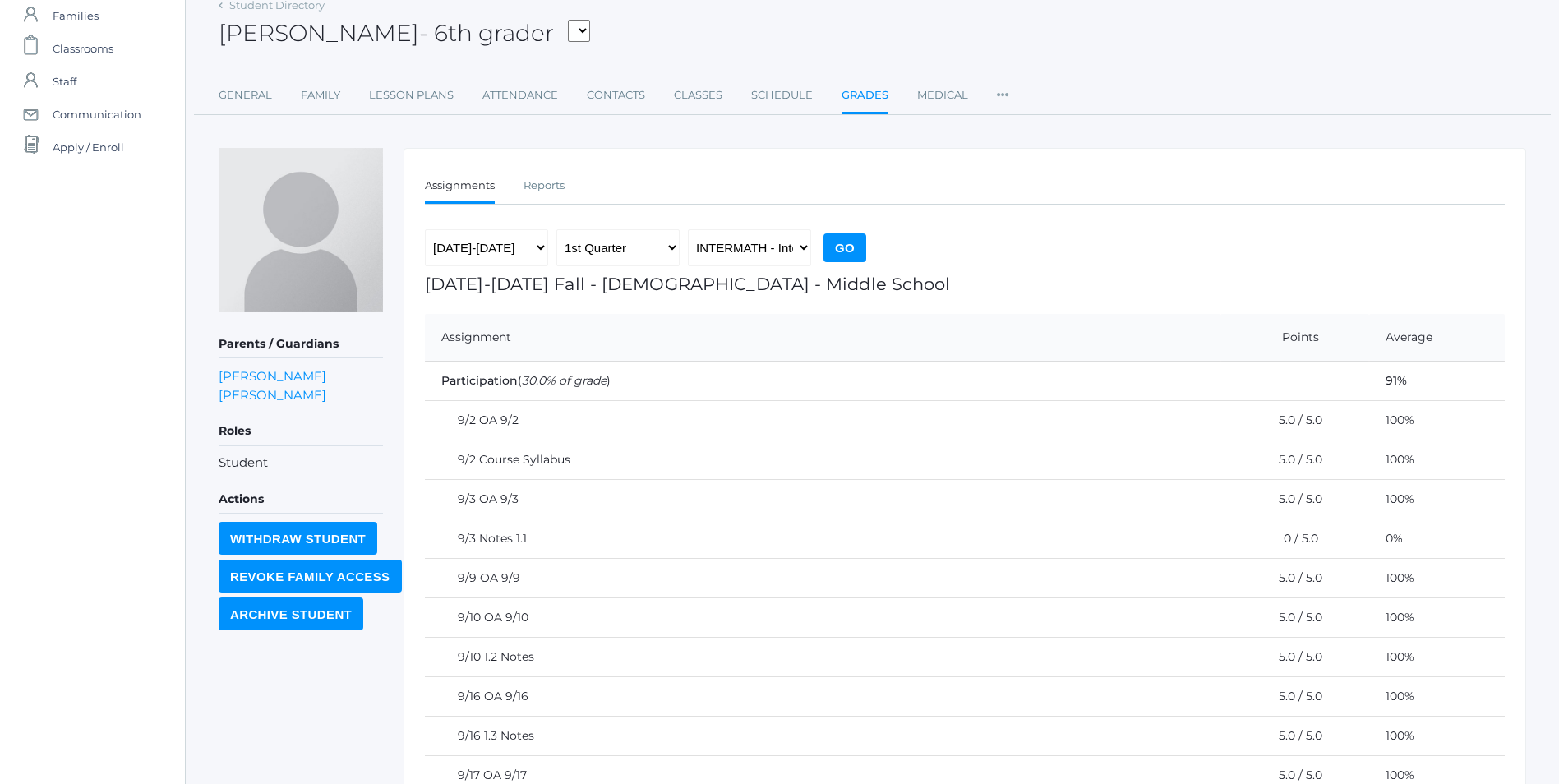
click at [848, 244] on input "Go" at bounding box center [845, 248] width 43 height 29
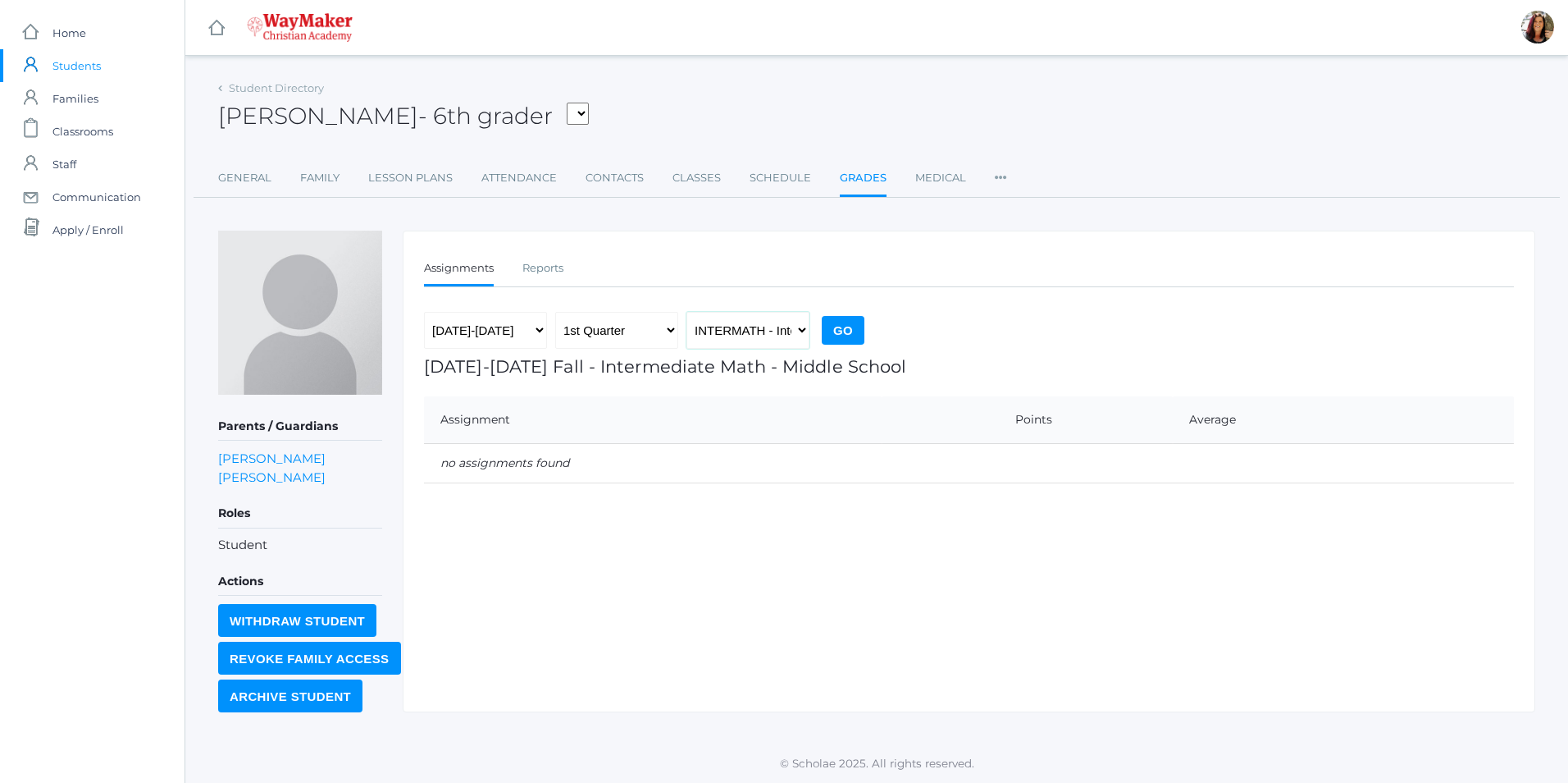
click at [809, 328] on select "MSBIBLE - [DEMOGRAPHIC_DATA] Middle School THEATER - Drama Middle School SPACE …" at bounding box center [748, 330] width 123 height 37
select select "2529"
click at [686, 312] on select "MSBIBLE - [DEMOGRAPHIC_DATA] Middle School THEATER - Drama Middle School SPACE …" at bounding box center [748, 330] width 123 height 37
click at [851, 325] on input "Go" at bounding box center [843, 330] width 43 height 29
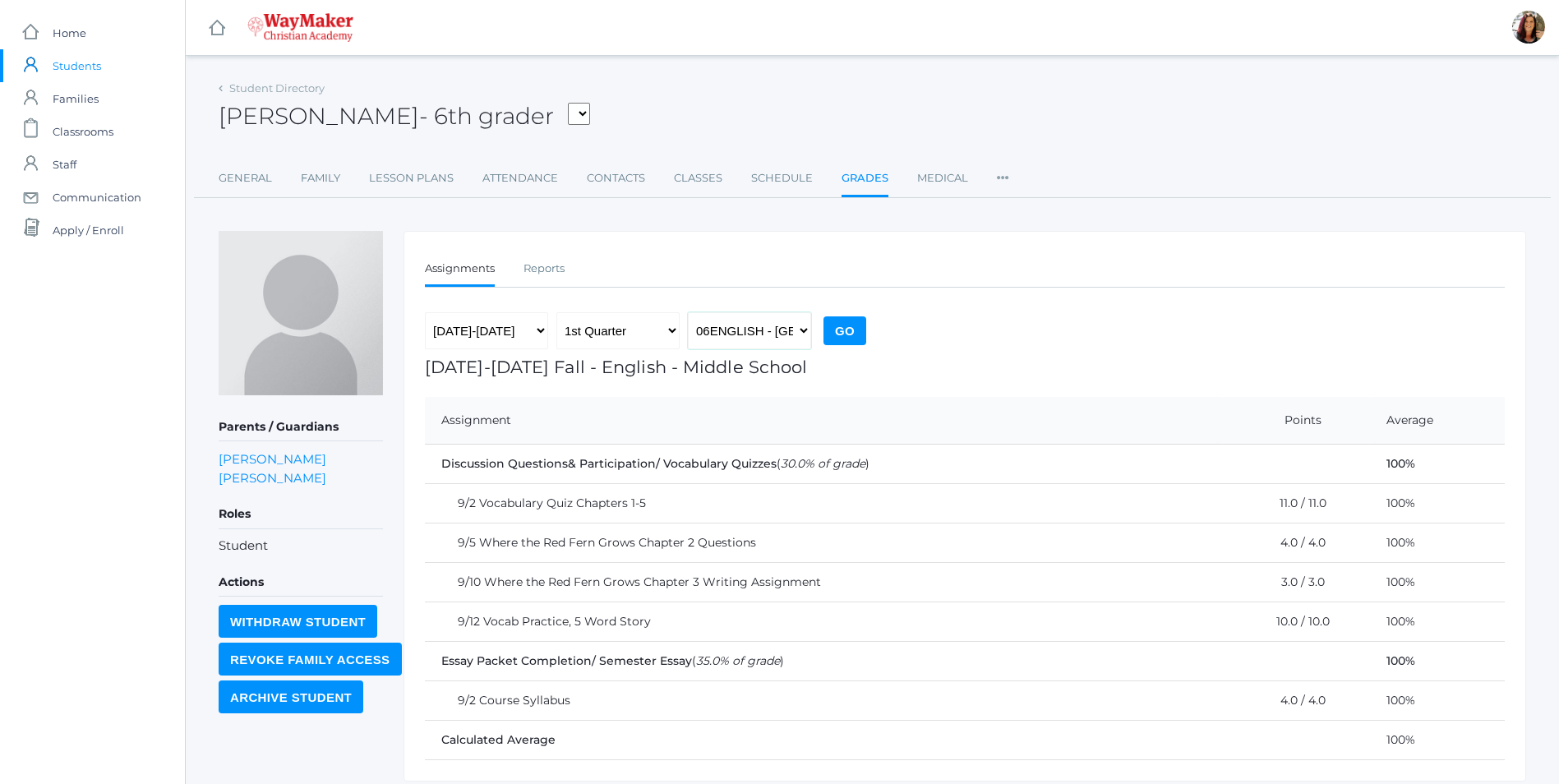
click at [808, 332] on select "MSBIBLE - [DEMOGRAPHIC_DATA] Middle School THEATER - Drama Middle School SPACE …" at bounding box center [749, 331] width 124 height 37
select select "2526"
click at [688, 312] on select "MSBIBLE - [DEMOGRAPHIC_DATA] Middle School THEATER - Drama Middle School SPACE …" at bounding box center [749, 331] width 124 height 37
click at [852, 322] on input "Go" at bounding box center [845, 331] width 43 height 29
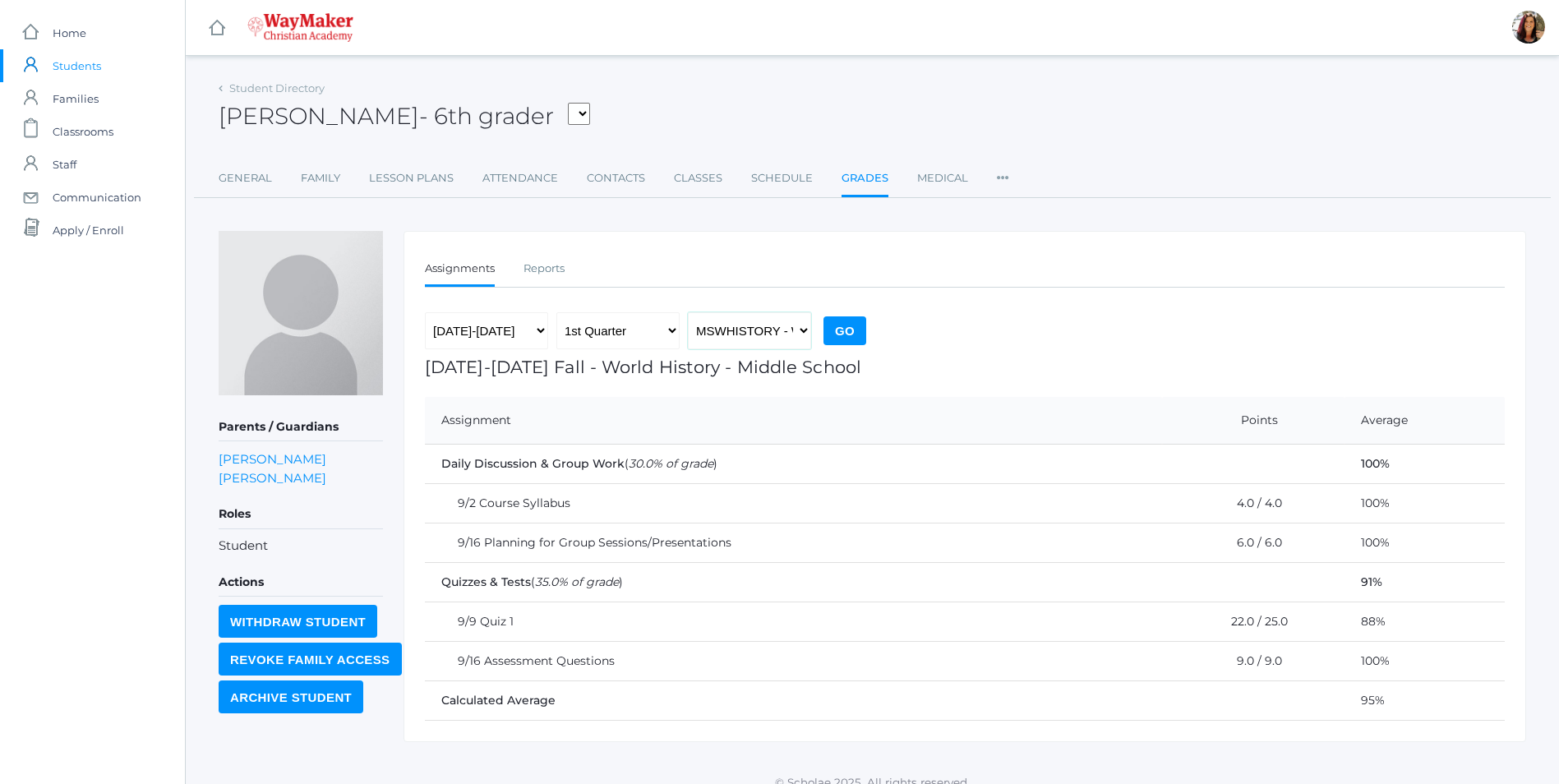
click at [802, 330] on select "MSBIBLE - [DEMOGRAPHIC_DATA] Middle School THEATER - Drama Middle School SPACE …" at bounding box center [749, 331] width 124 height 37
select select "2518"
click at [688, 312] on select "MSBIBLE - Bible Middle School THEATER - Drama Middle School SPACE - Earth & Spa…" at bounding box center [749, 331] width 124 height 37
click at [845, 330] on input "Go" at bounding box center [845, 331] width 43 height 29
click at [807, 331] on select "MSBIBLE - [DEMOGRAPHIC_DATA] Middle School THEATER - Drama Middle School SPACE …" at bounding box center [749, 331] width 124 height 37
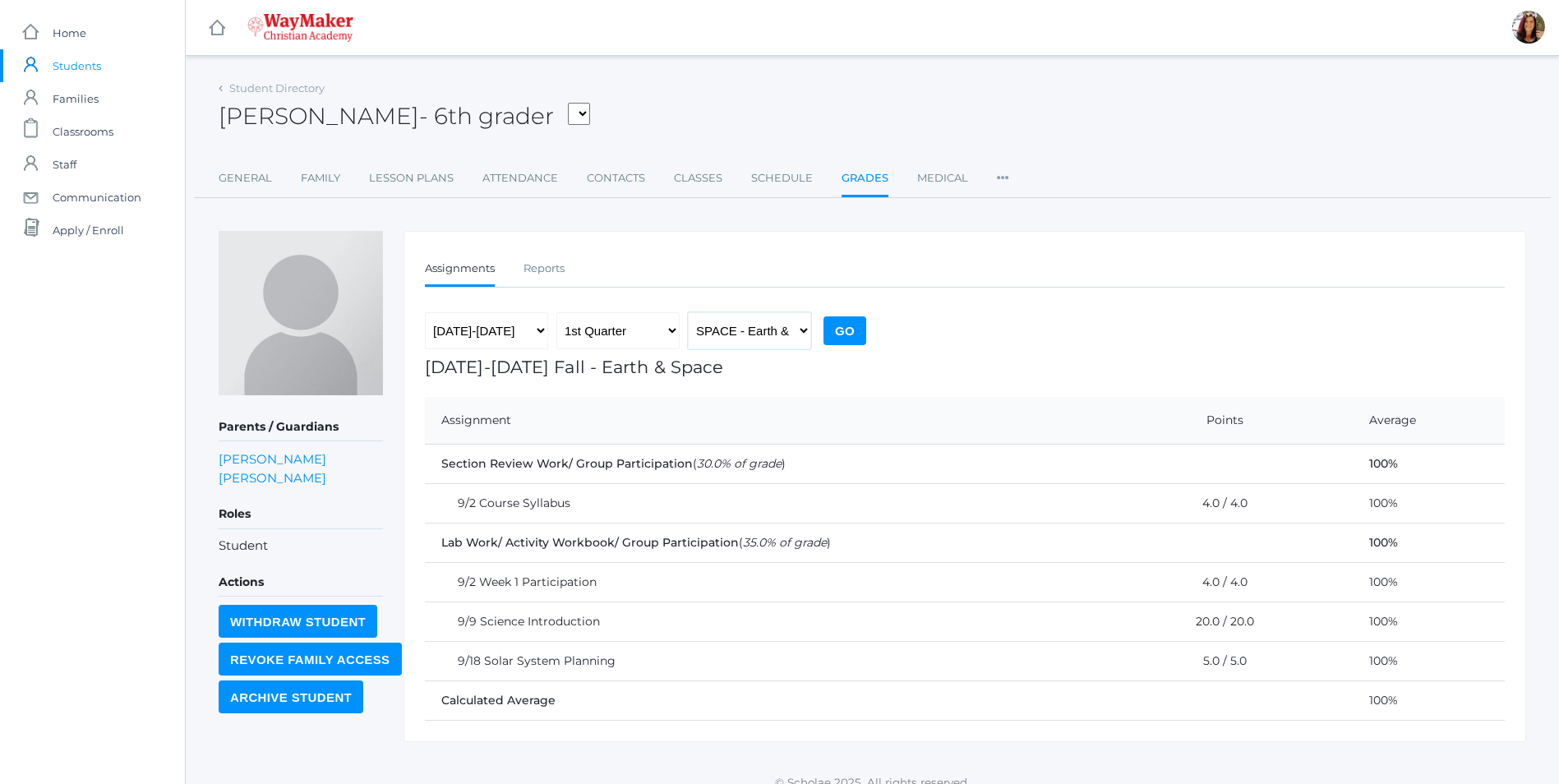
select select "2547"
click at [688, 312] on select "MSBIBLE - [DEMOGRAPHIC_DATA] Middle School THEATER - Drama Middle School SPACE …" at bounding box center [749, 331] width 124 height 37
click at [843, 327] on input "Go" at bounding box center [845, 331] width 43 height 29
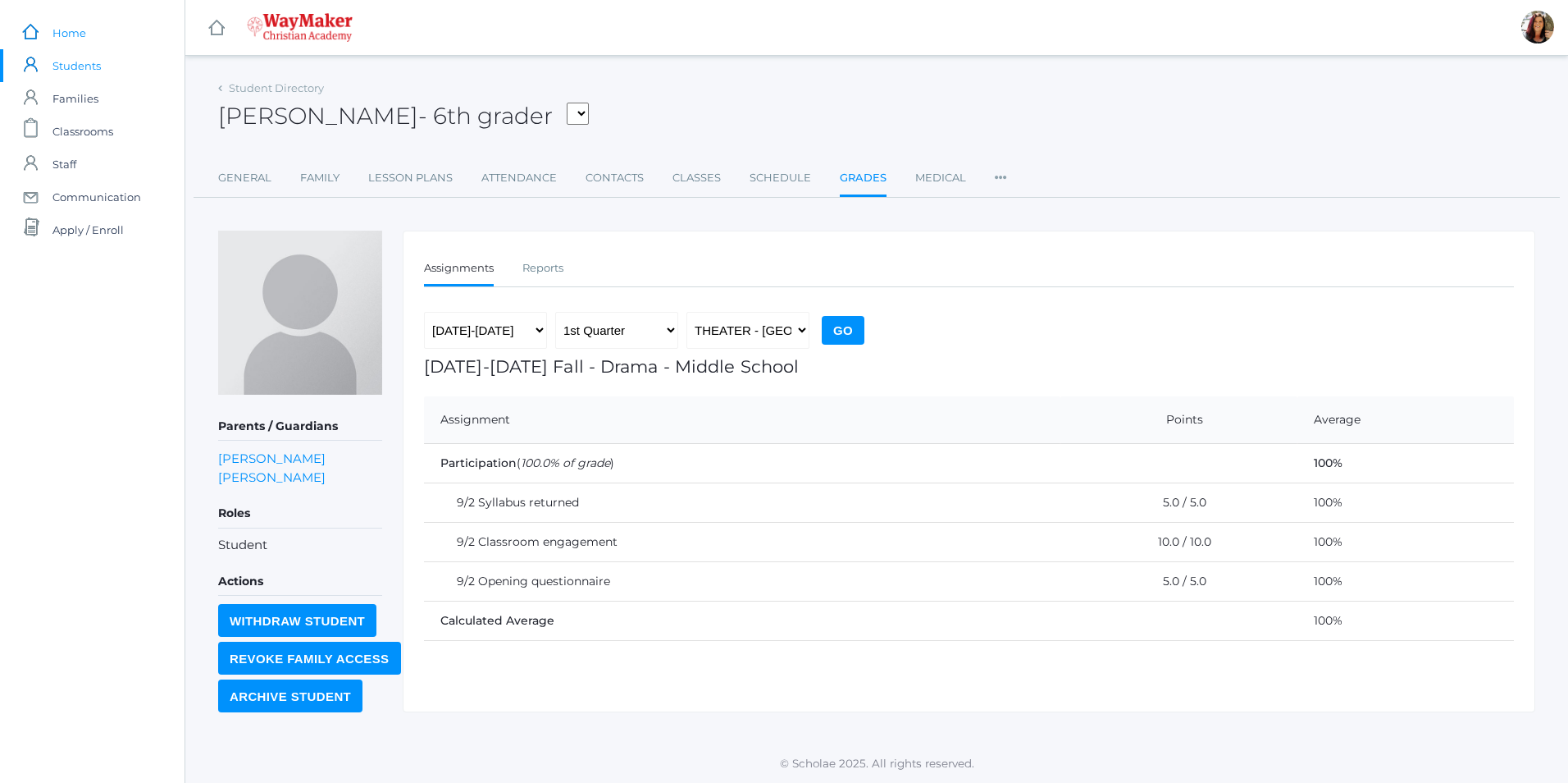
click at [72, 29] on span "Home" at bounding box center [69, 33] width 34 height 33
